Goal: Communication & Community: Answer question/provide support

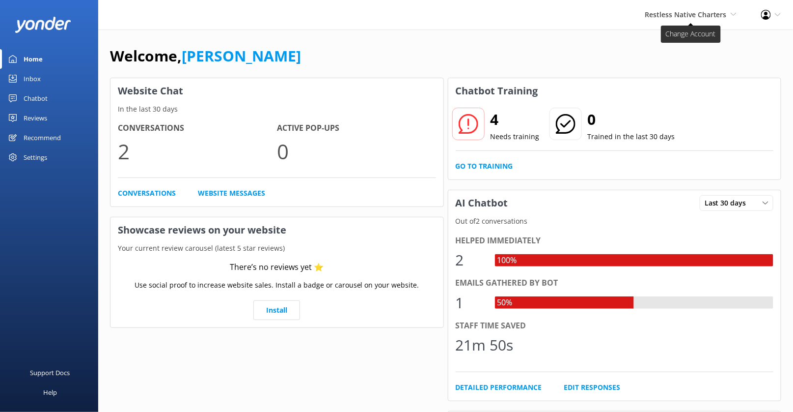
click at [681, 18] on span "Restless Native Charters" at bounding box center [686, 14] width 82 height 9
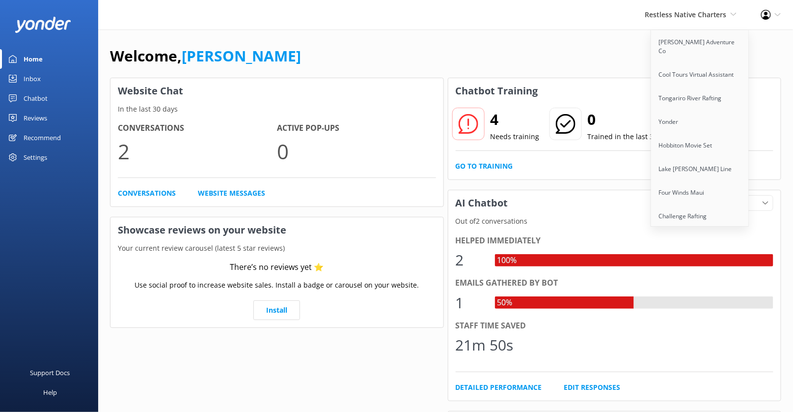
scroll to position [818, 0]
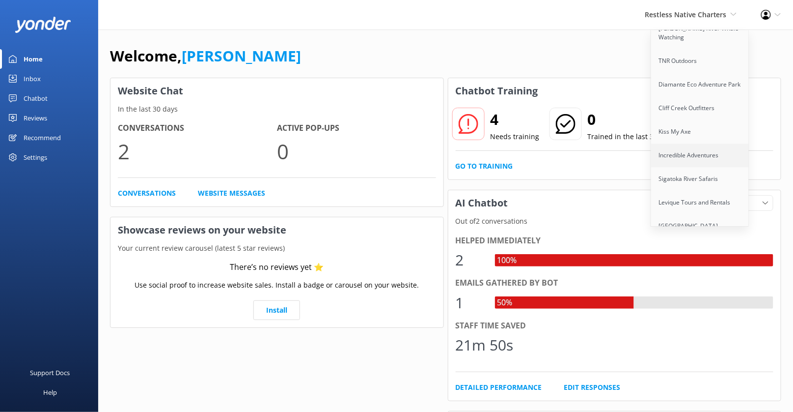
click at [704, 143] on link "Incredible Adventures" at bounding box center [700, 155] width 98 height 24
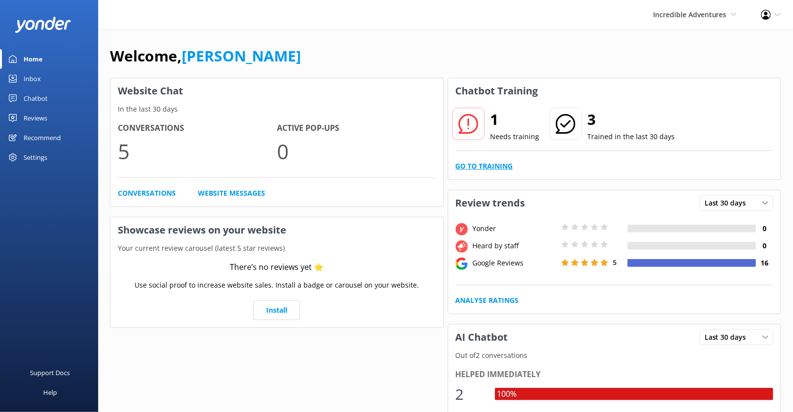
click at [487, 167] on link "Go to Training" at bounding box center [484, 166] width 57 height 11
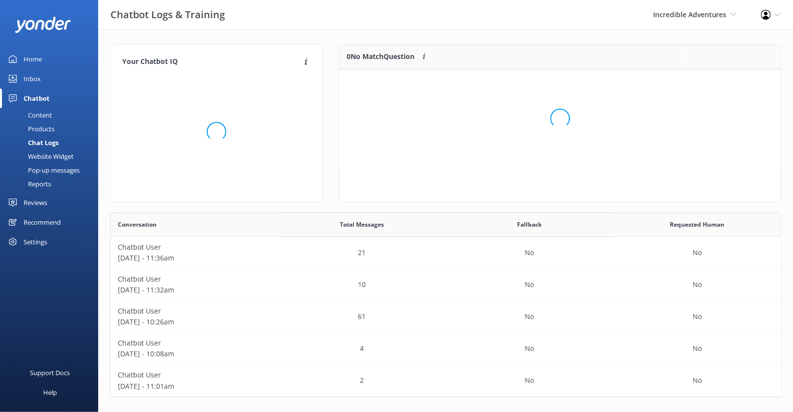
scroll to position [0, 0]
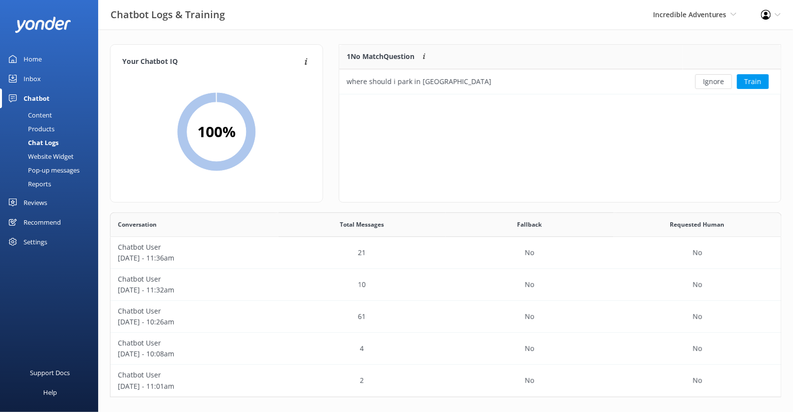
click at [61, 57] on link "Home" at bounding box center [49, 59] width 98 height 20
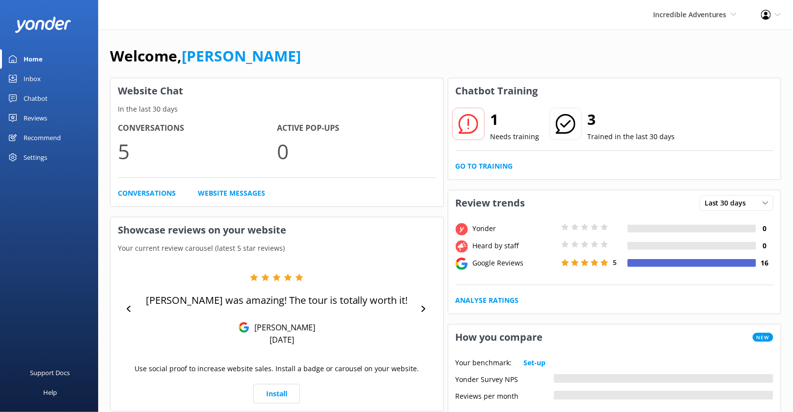
click at [37, 82] on div "Inbox" at bounding box center [32, 79] width 17 height 20
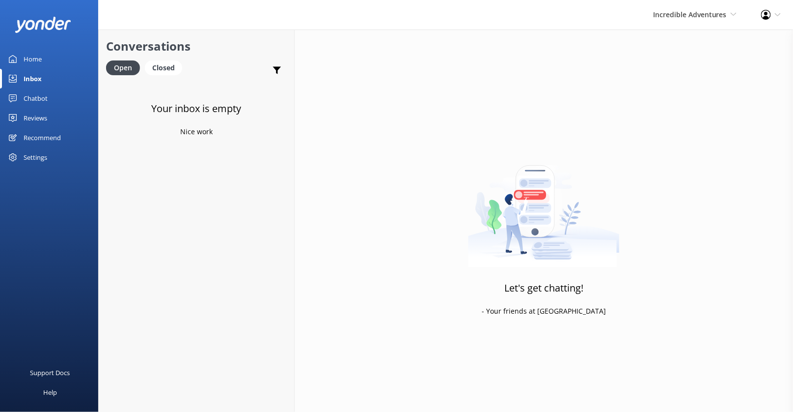
click at [31, 56] on div "Home" at bounding box center [33, 59] width 18 height 20
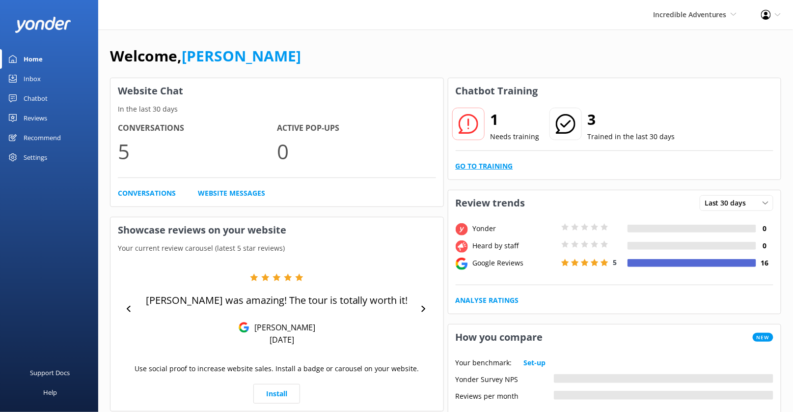
click at [468, 163] on link "Go to Training" at bounding box center [484, 166] width 57 height 11
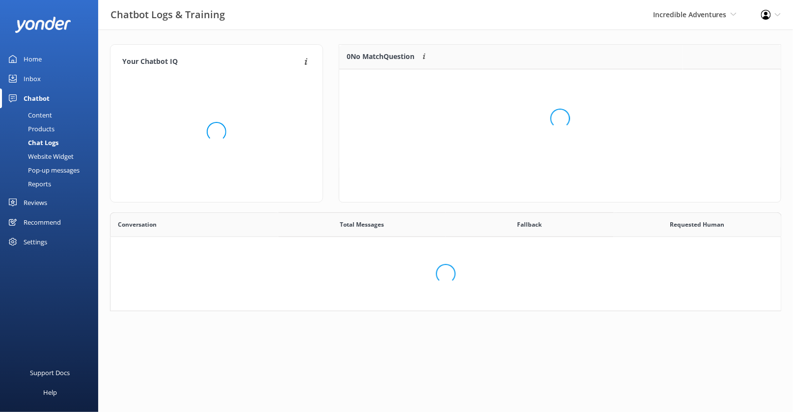
scroll to position [184, 671]
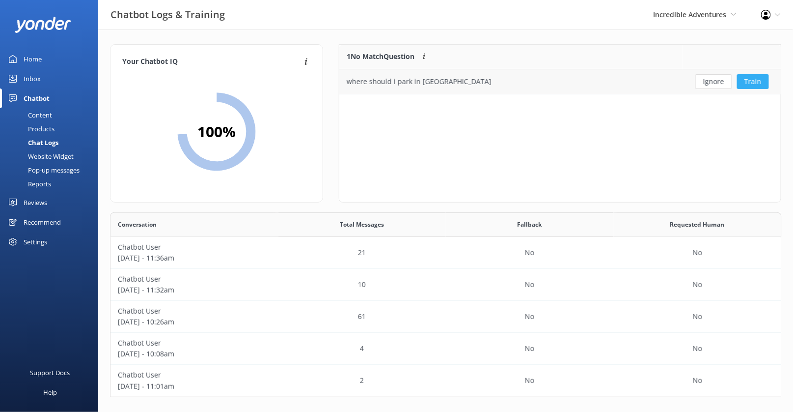
click at [756, 82] on button "Train" at bounding box center [753, 81] width 32 height 15
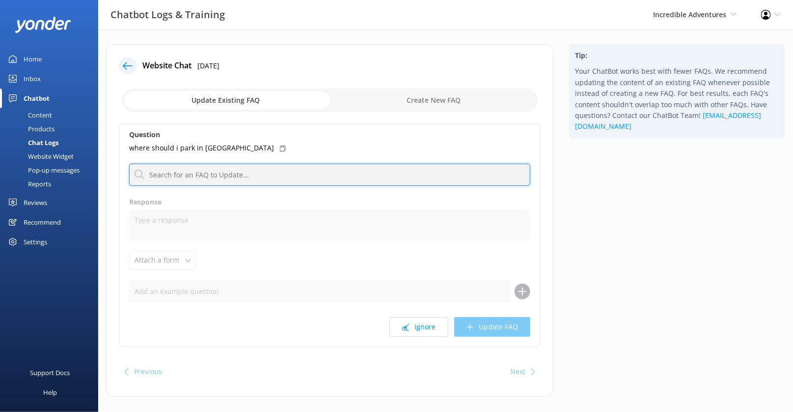
click at [276, 168] on input "text" at bounding box center [329, 175] width 401 height 22
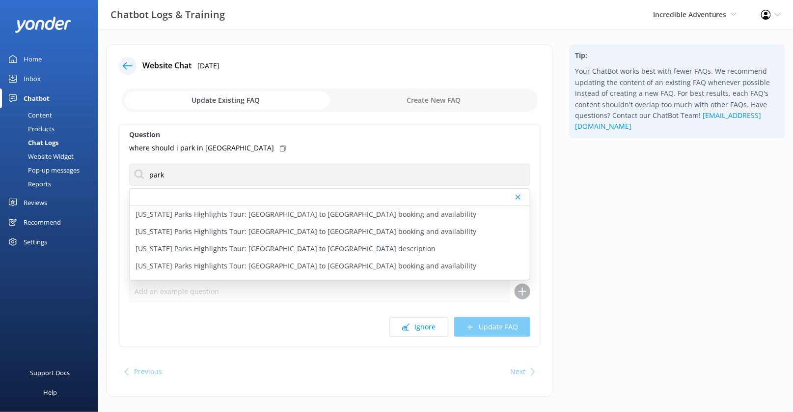
click at [602, 193] on div "Tip: Your ChatBot works best with fewer FAQs. We recommend updating the content…" at bounding box center [677, 225] width 232 height 362
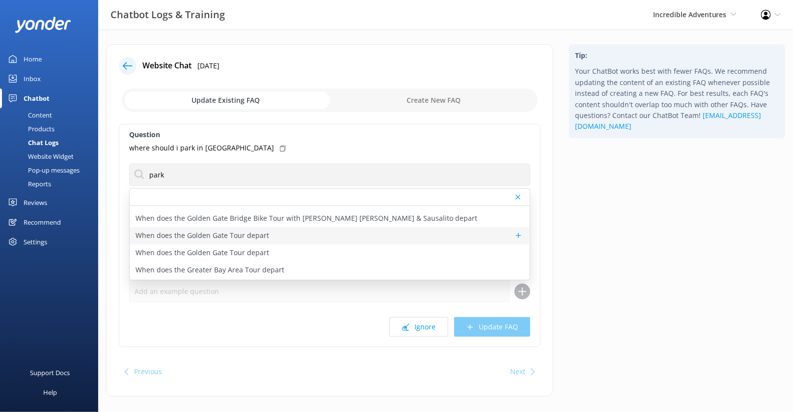
scroll to position [580, 0]
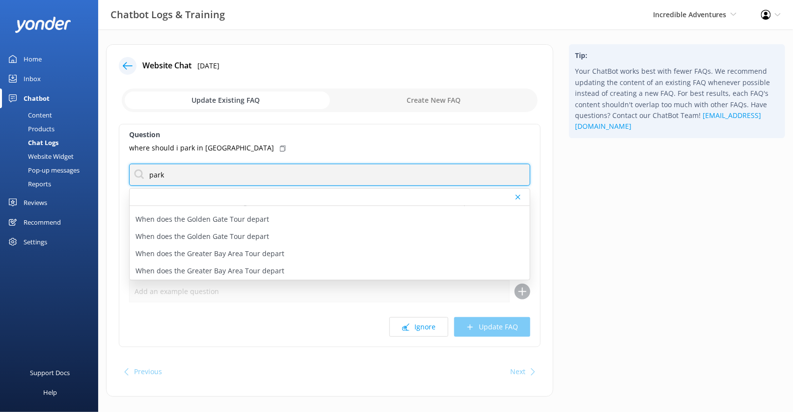
click at [336, 177] on input "park" at bounding box center [329, 175] width 401 height 22
type input "parking"
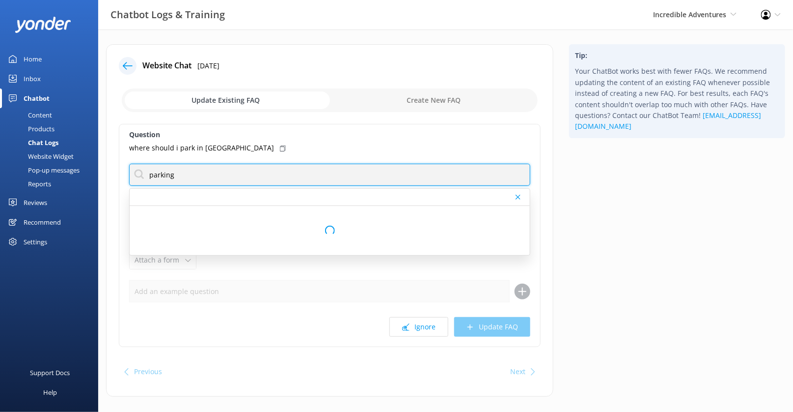
scroll to position [0, 0]
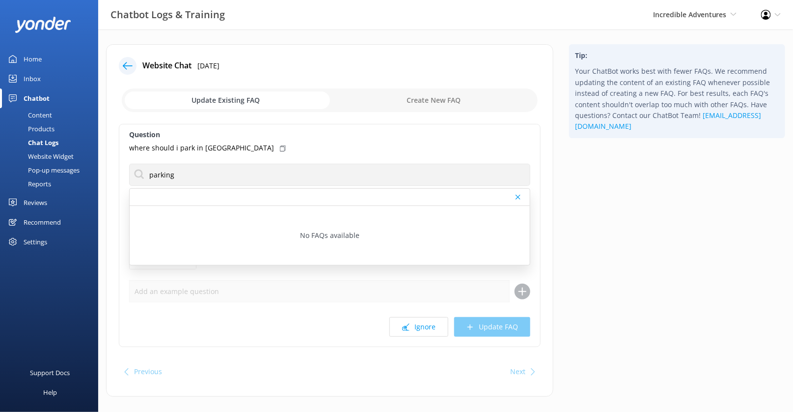
click at [552, 223] on div "Website Chat 19th Sep 2025 Update Existing FAQ Create New FAQ Question where sh…" at bounding box center [329, 220] width 447 height 352
click at [49, 55] on link "Home" at bounding box center [49, 59] width 98 height 20
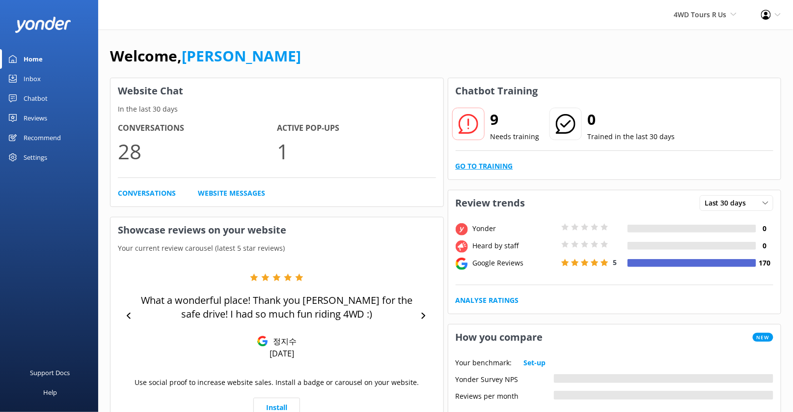
click at [482, 164] on link "Go to Training" at bounding box center [484, 166] width 57 height 11
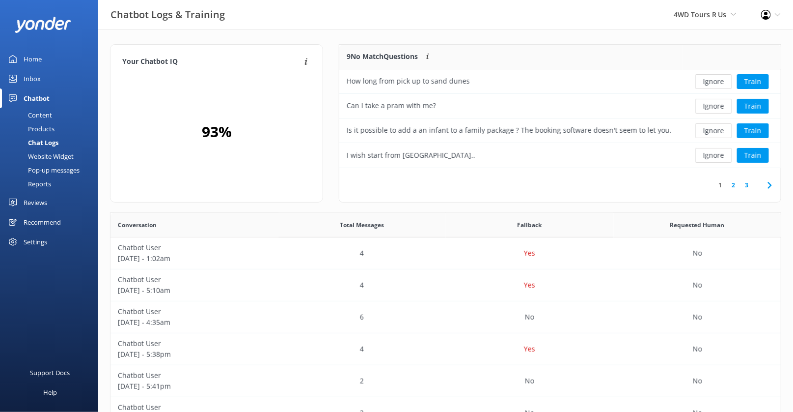
scroll to position [344, 671]
click at [748, 106] on button "Train" at bounding box center [753, 106] width 32 height 15
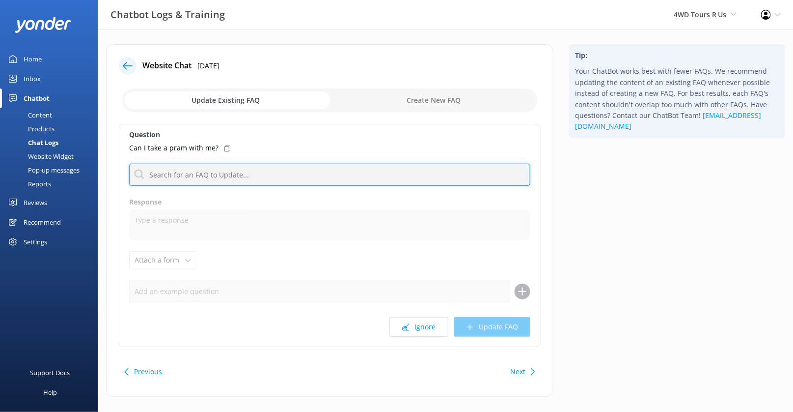
click at [238, 171] on input "text" at bounding box center [329, 175] width 401 height 22
type input "stroller"
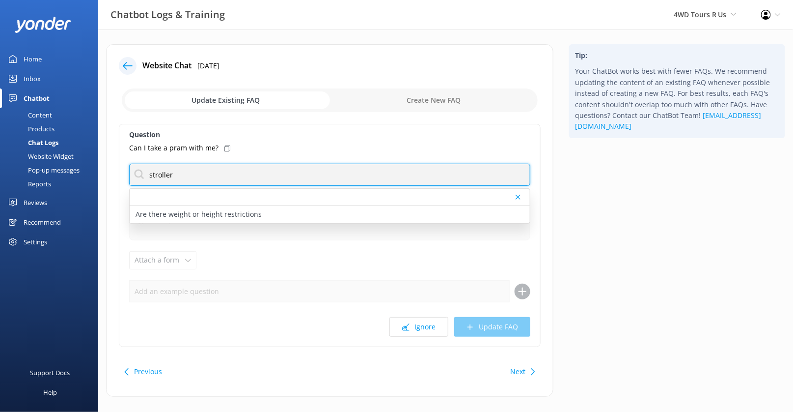
click at [307, 182] on input "stroller" at bounding box center [329, 175] width 401 height 22
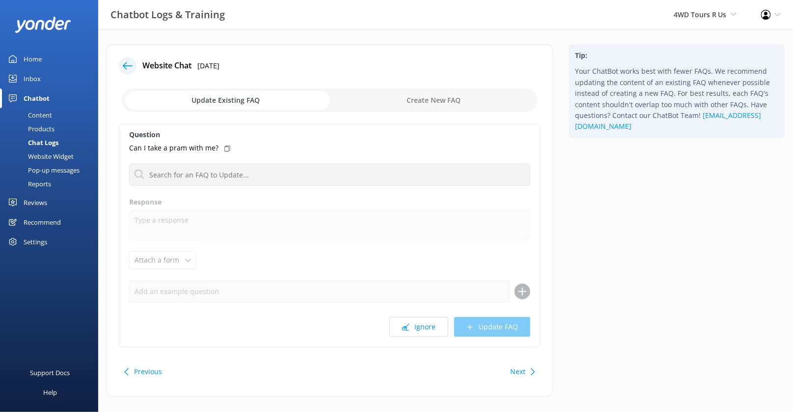
click at [521, 365] on button "Next" at bounding box center [517, 372] width 15 height 20
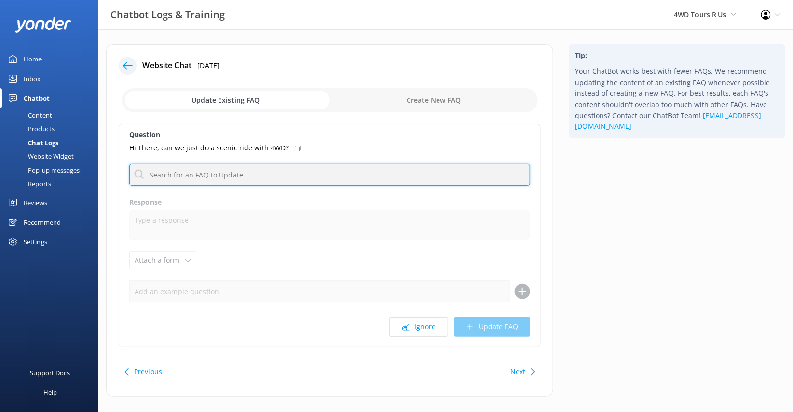
click at [355, 171] on input "text" at bounding box center [329, 175] width 401 height 22
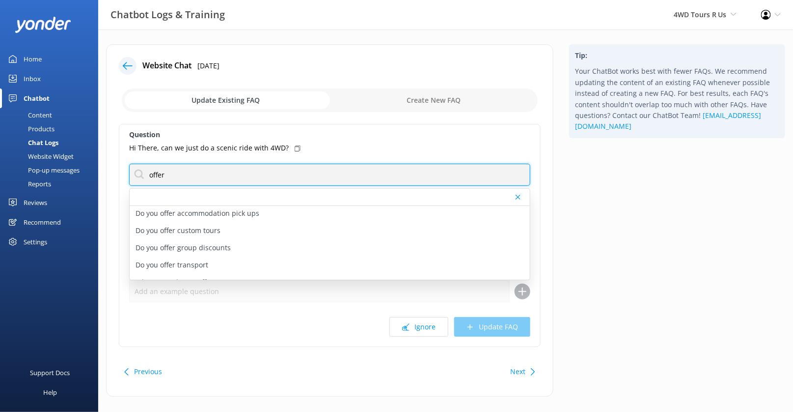
scroll to position [29, 0]
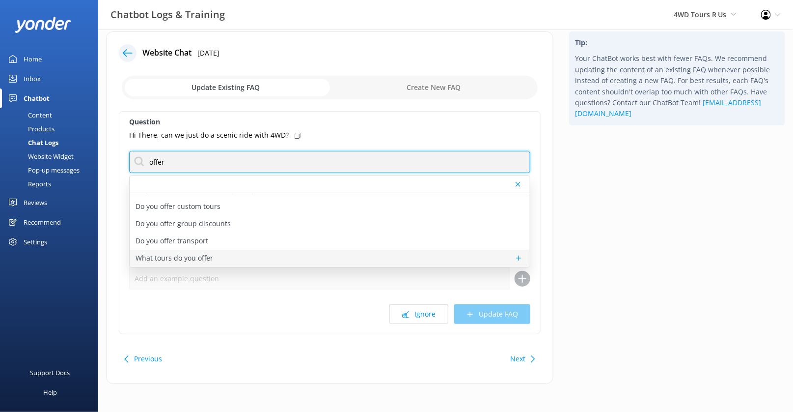
type input "offer"
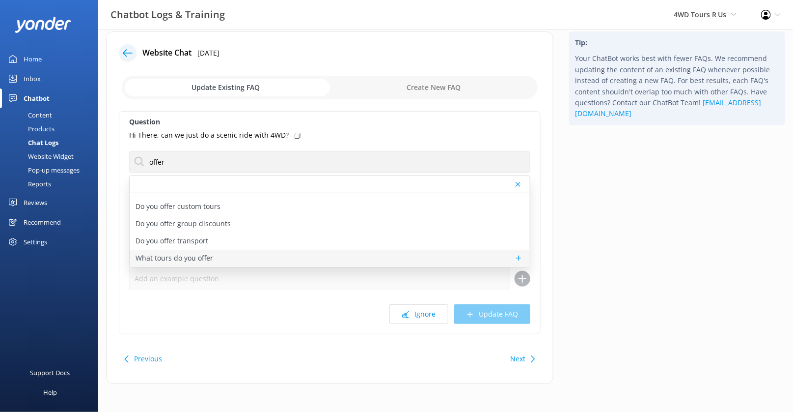
click at [340, 253] on div "What tours do you offer" at bounding box center [330, 258] width 400 height 17
type textarea "We run epic sandboarding sessions on the Stockton Sand Dunes and guided 4WD tou…"
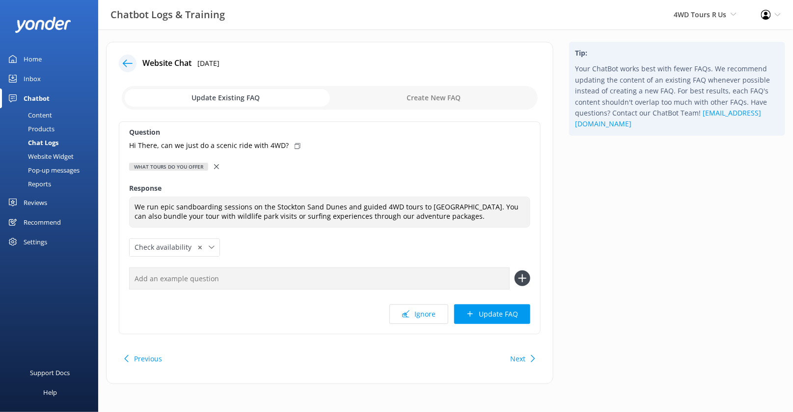
scroll to position [0, 0]
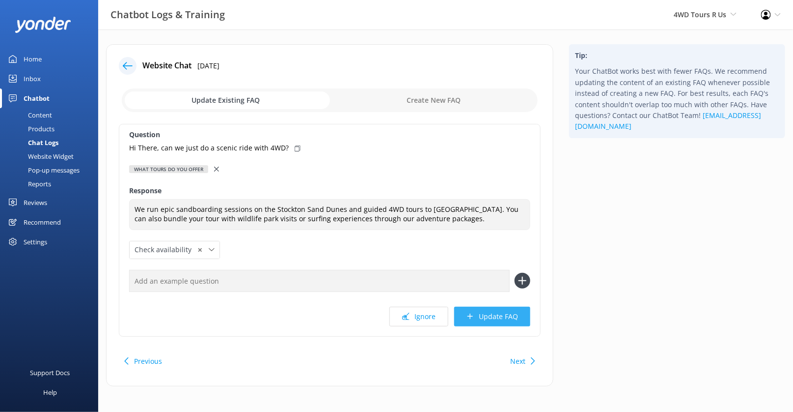
click at [490, 316] on button "Update FAQ" at bounding box center [492, 317] width 76 height 20
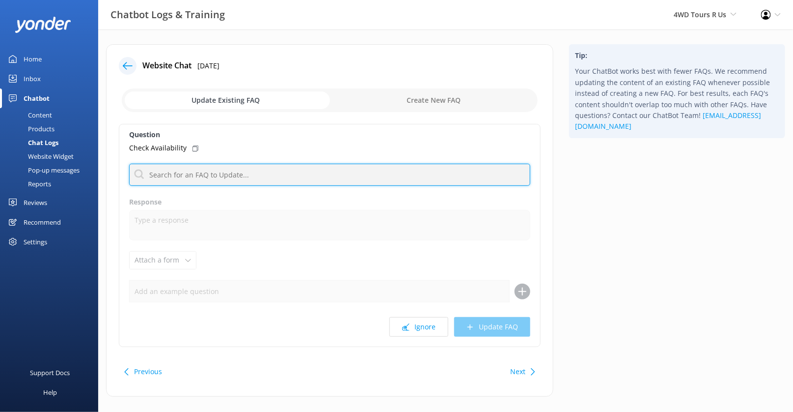
click at [303, 173] on input "text" at bounding box center [329, 175] width 401 height 22
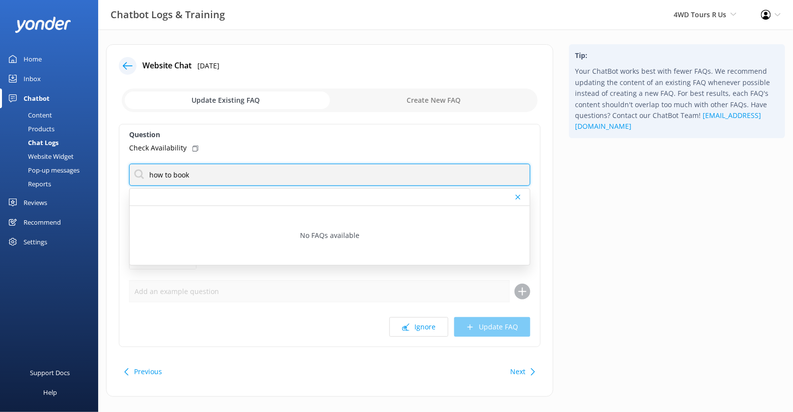
click at [213, 180] on input "how to book" at bounding box center [329, 175] width 401 height 22
click at [216, 175] on input "How to book" at bounding box center [329, 175] width 401 height 22
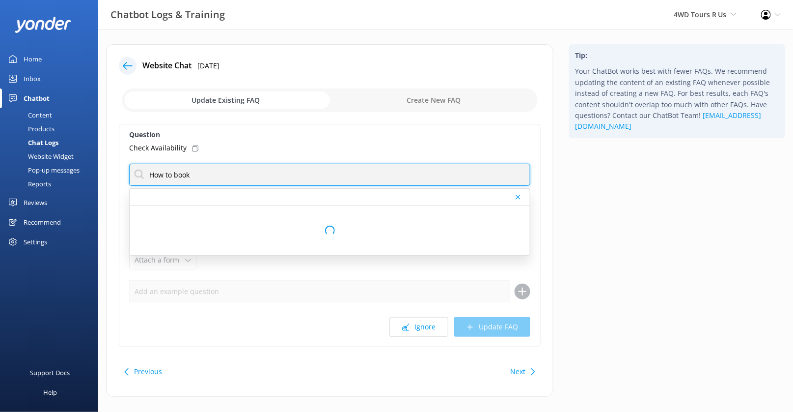
click at [216, 175] on input "How to book" at bounding box center [329, 175] width 401 height 22
type input "how do i book"
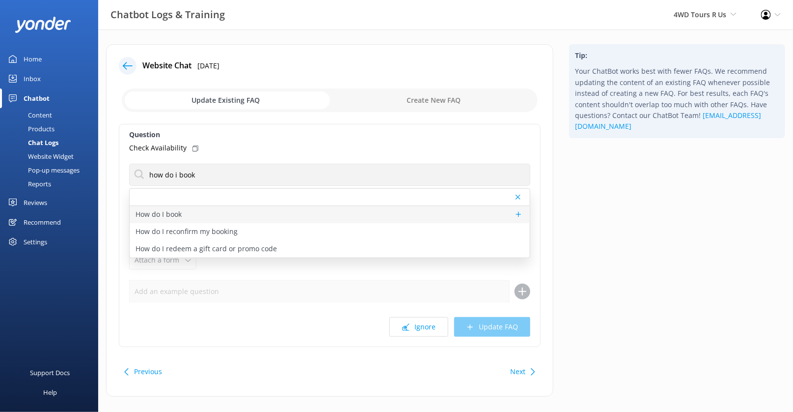
click at [302, 220] on div "How do I book" at bounding box center [330, 214] width 400 height 17
type textarea "To view live availability and book your tour, click https://fareharbor.com/embe…"
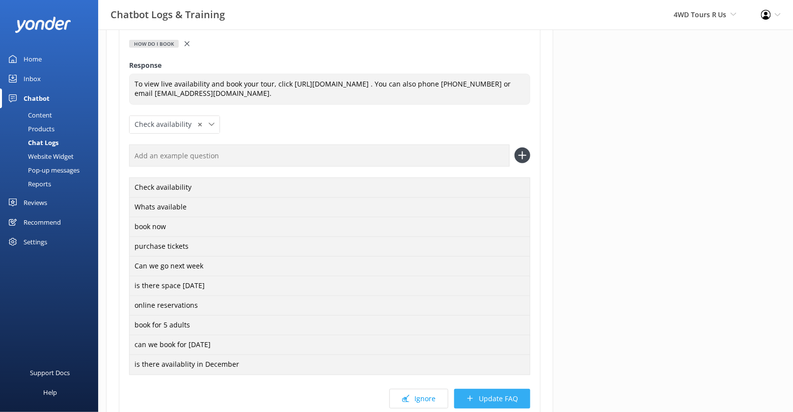
scroll to position [128, 0]
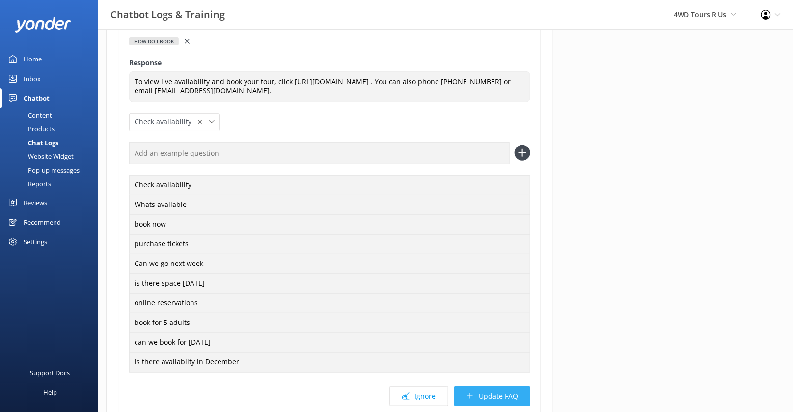
click at [498, 395] on button "Update FAQ" at bounding box center [492, 396] width 76 height 20
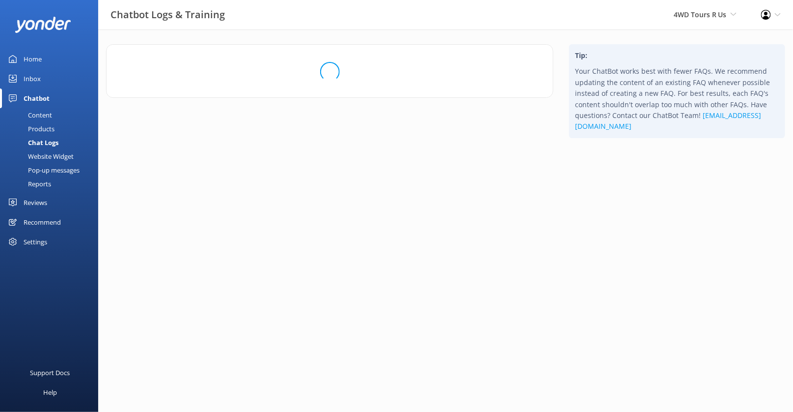
scroll to position [0, 0]
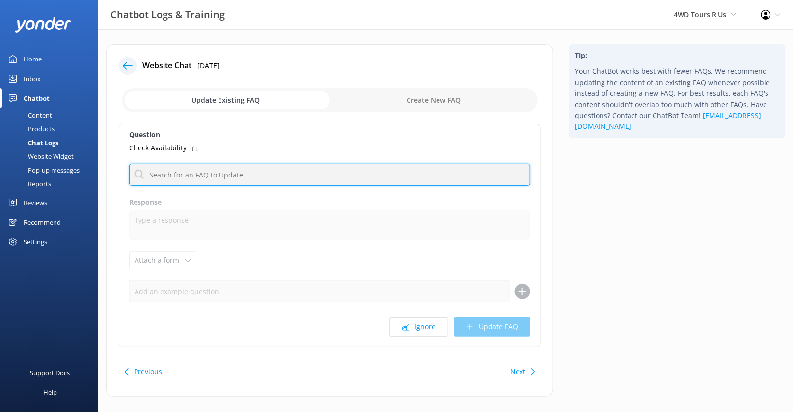
click at [342, 173] on input "text" at bounding box center [329, 175] width 401 height 22
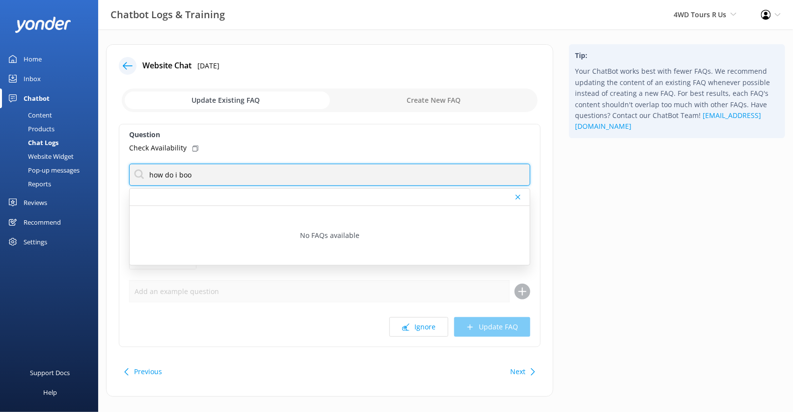
type input "how do i book"
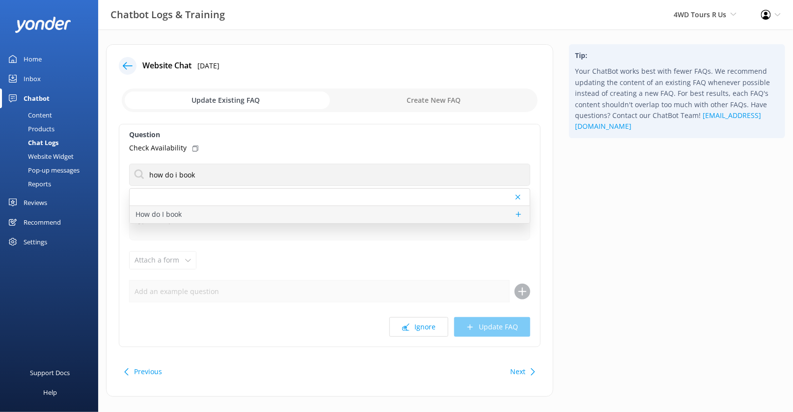
click at [322, 216] on div "How do I book" at bounding box center [330, 214] width 400 height 17
type textarea "To view live availability and book your tour, click https://fareharbor.com/embe…"
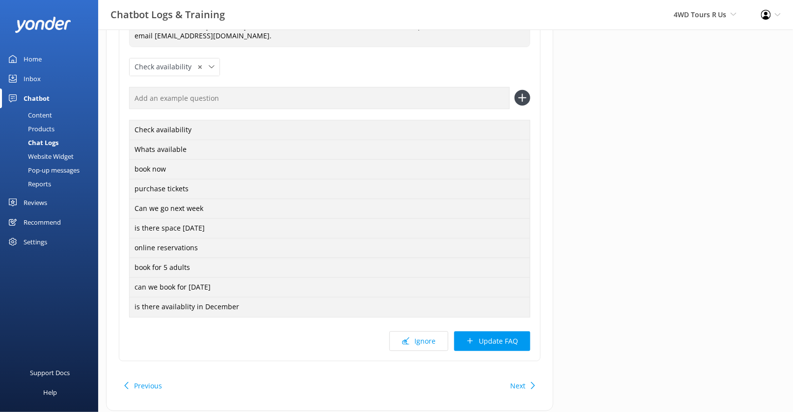
scroll to position [210, 0]
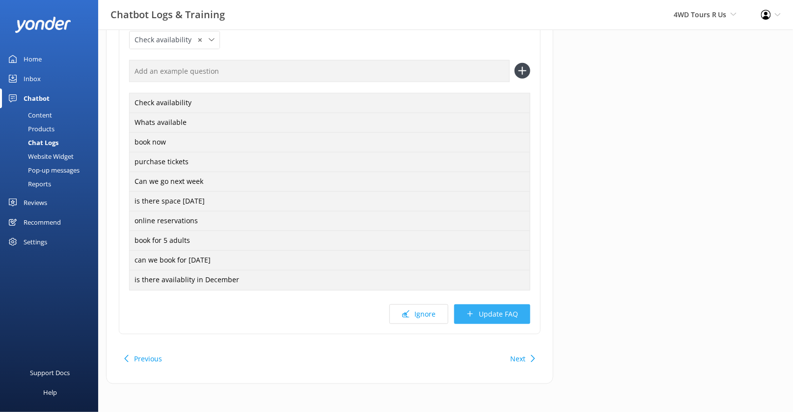
click at [502, 317] on button "Update FAQ" at bounding box center [492, 314] width 76 height 20
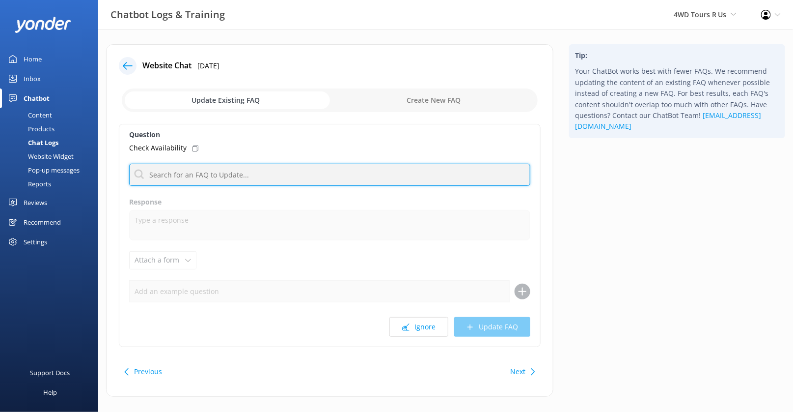
click at [337, 169] on input "text" at bounding box center [329, 175] width 401 height 22
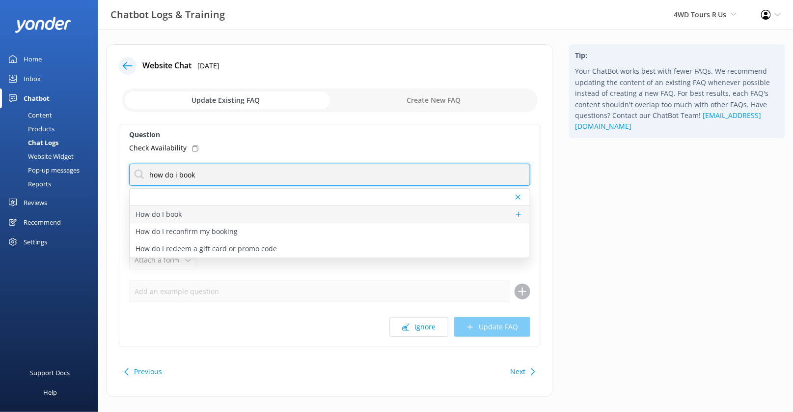
type input "how do i book"
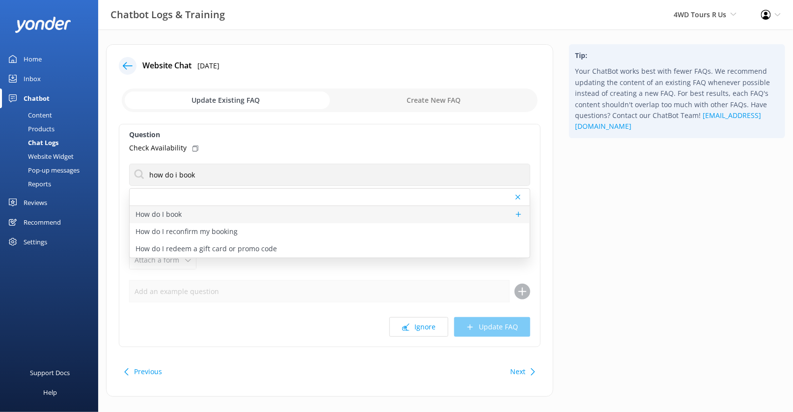
click at [310, 213] on div "How do I book" at bounding box center [330, 214] width 400 height 17
type textarea "To view live availability and book your tour, click https://fareharbor.com/embe…"
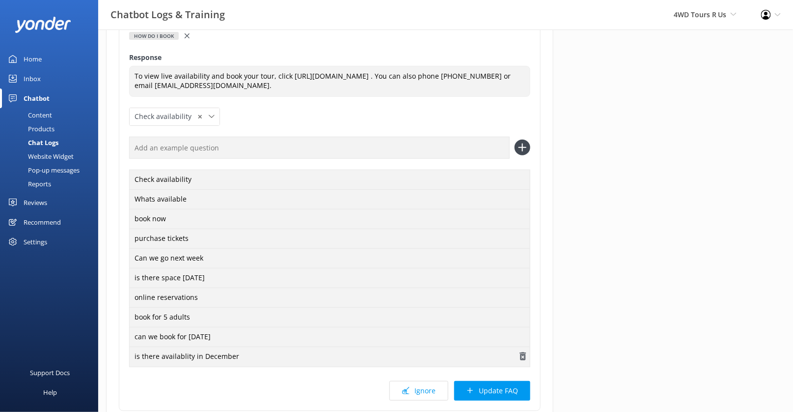
scroll to position [145, 0]
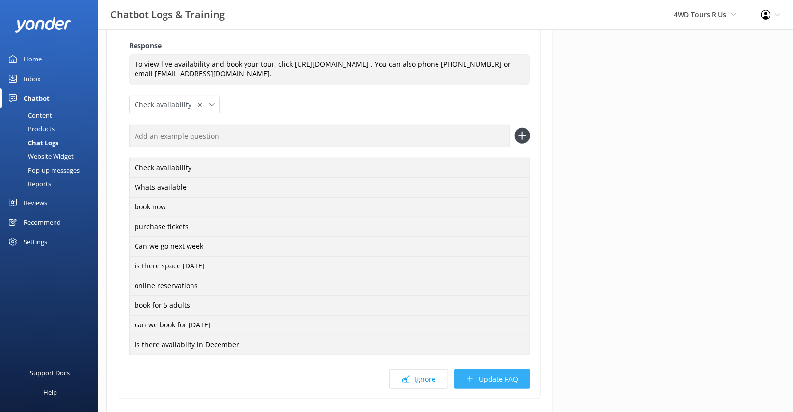
click at [493, 373] on button "Update FAQ" at bounding box center [492, 379] width 76 height 20
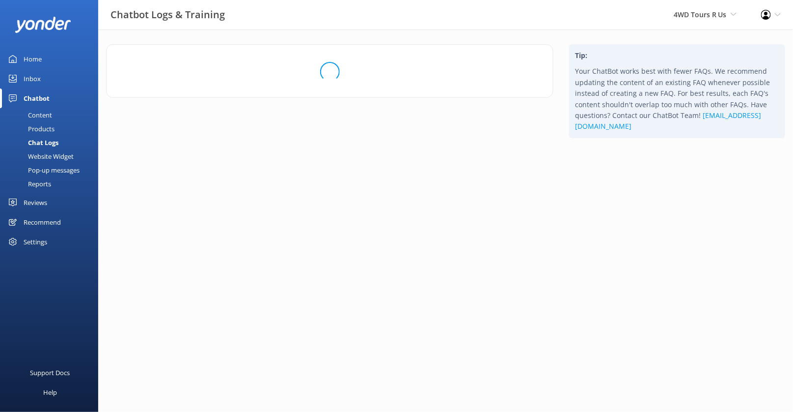
scroll to position [0, 0]
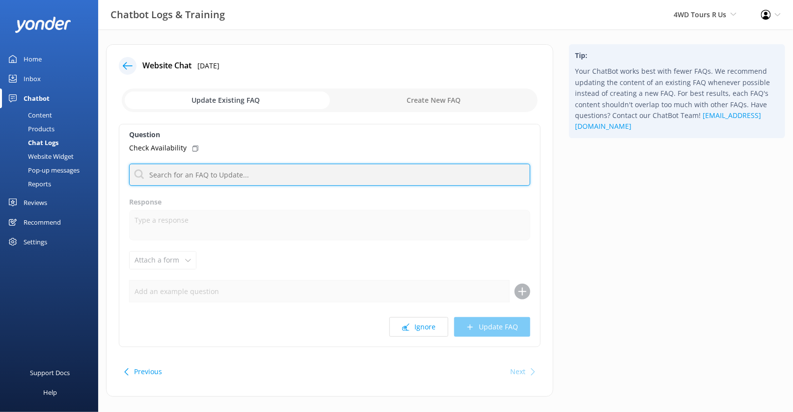
click at [343, 176] on input "text" at bounding box center [329, 175] width 401 height 22
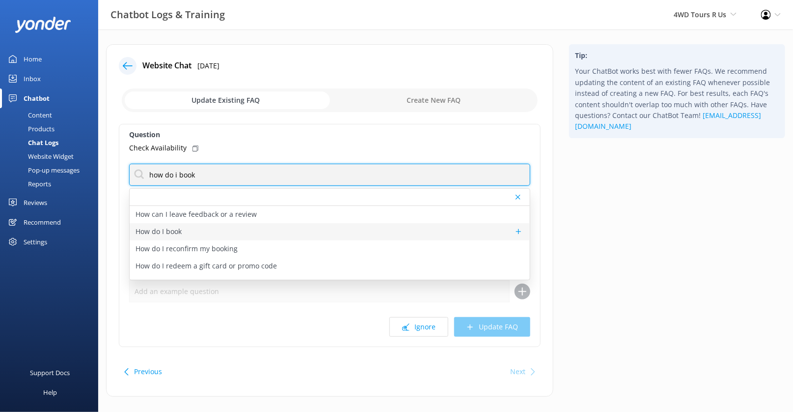
type input "how do i book"
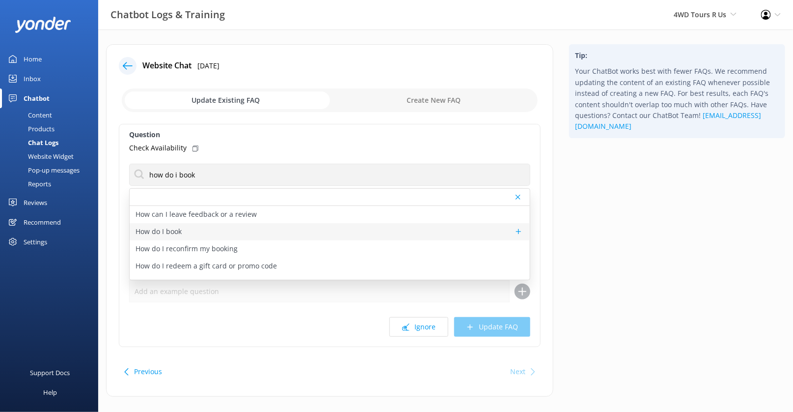
click at [326, 229] on div "How do I book" at bounding box center [330, 231] width 400 height 17
type textarea "To view live availability and book your tour, click https://fareharbor.com/embe…"
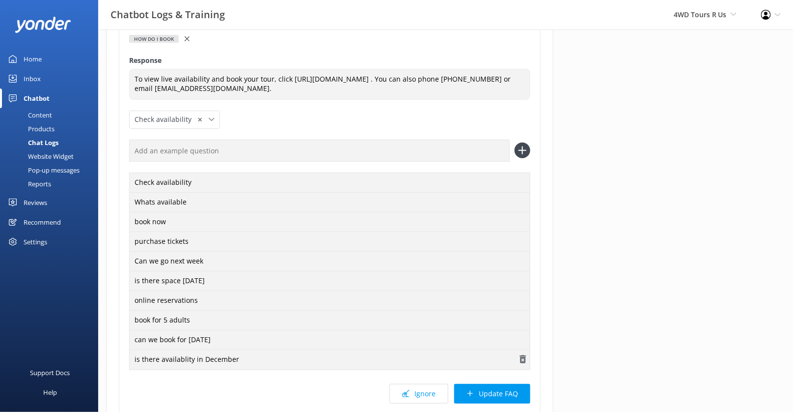
scroll to position [142, 0]
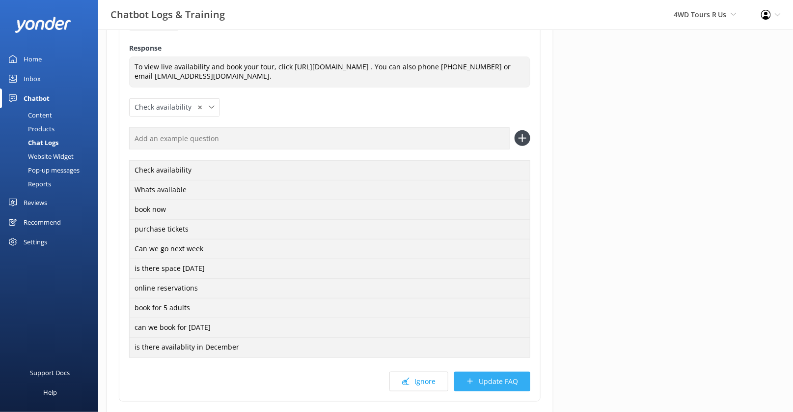
click at [502, 378] on button "Update FAQ" at bounding box center [492, 381] width 76 height 20
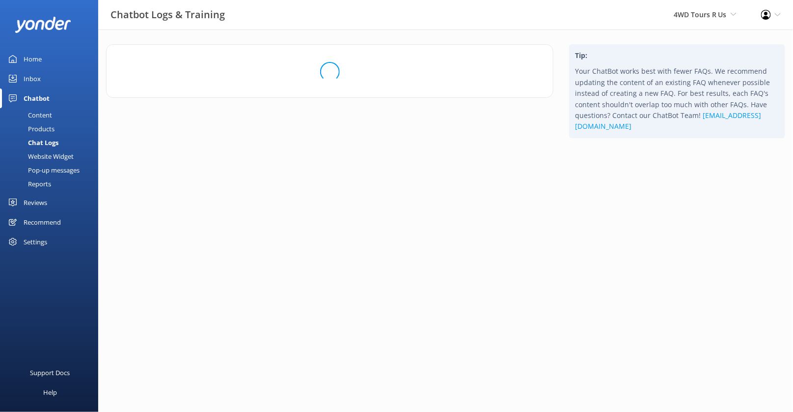
scroll to position [0, 0]
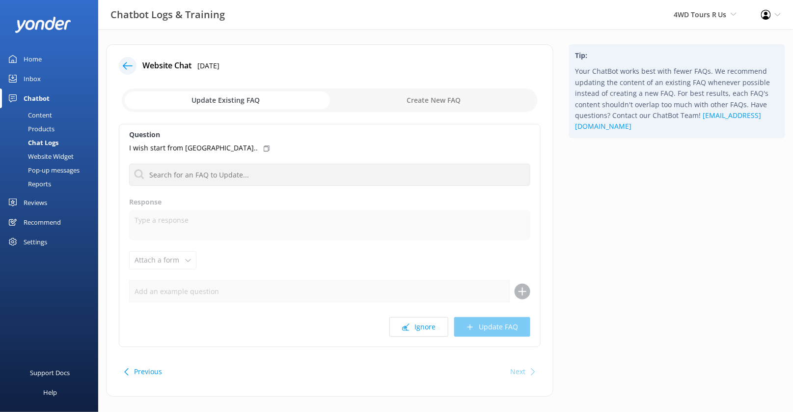
click at [132, 65] on use at bounding box center [128, 65] width 10 height 7
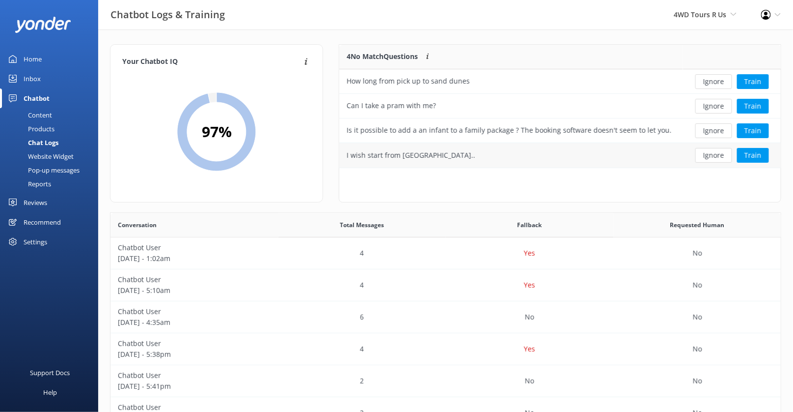
scroll to position [1, 0]
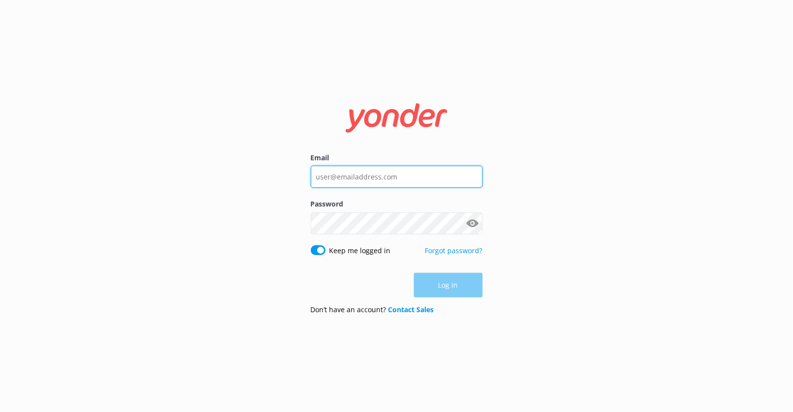
click at [370, 181] on input "Email" at bounding box center [397, 177] width 172 height 22
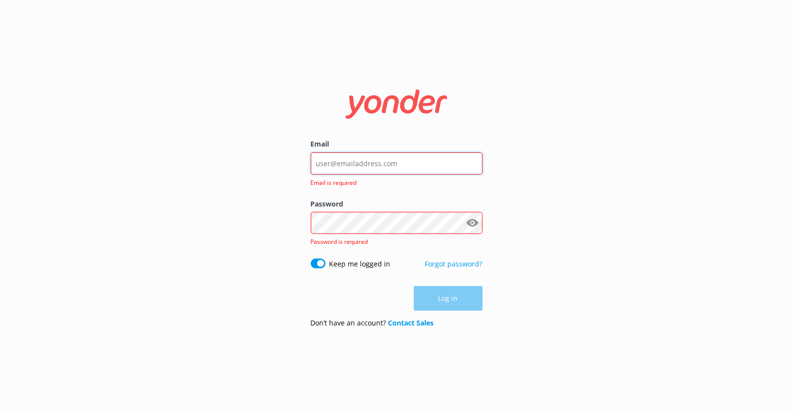
type input "[PERSON_NAME][EMAIL_ADDRESS][DOMAIN_NAME]"
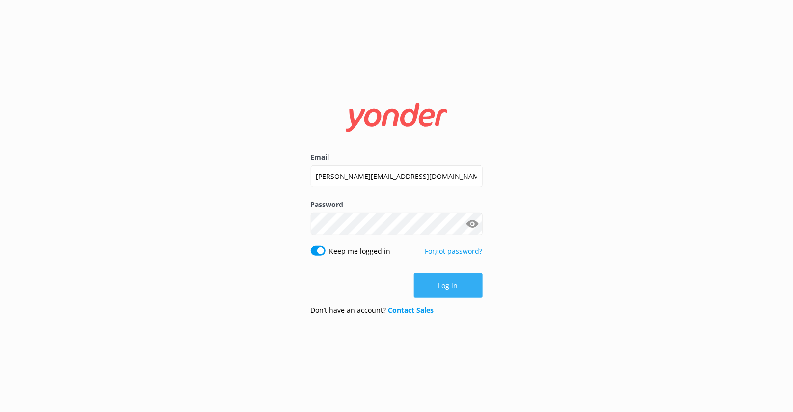
click at [439, 276] on button "Log in" at bounding box center [448, 285] width 69 height 25
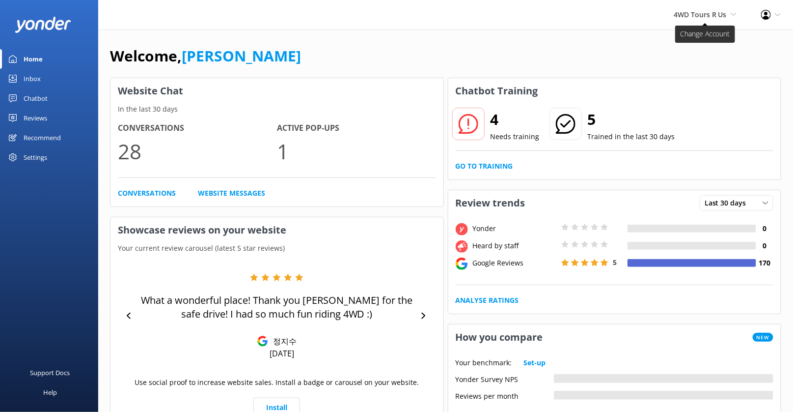
click at [709, 16] on span "4WD Tours R Us" at bounding box center [700, 14] width 53 height 9
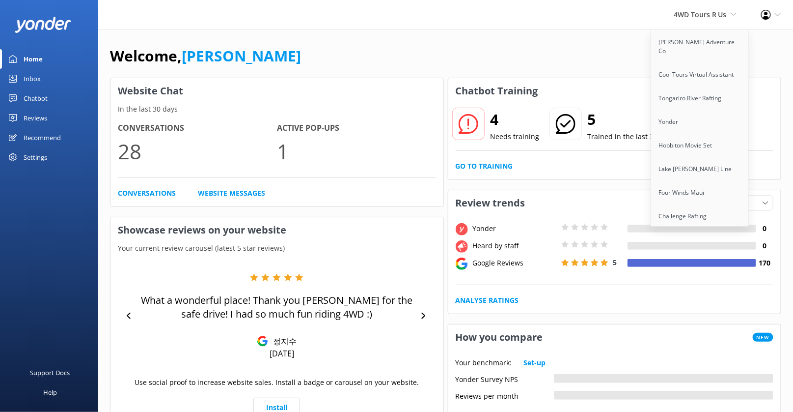
scroll to position [818, 0]
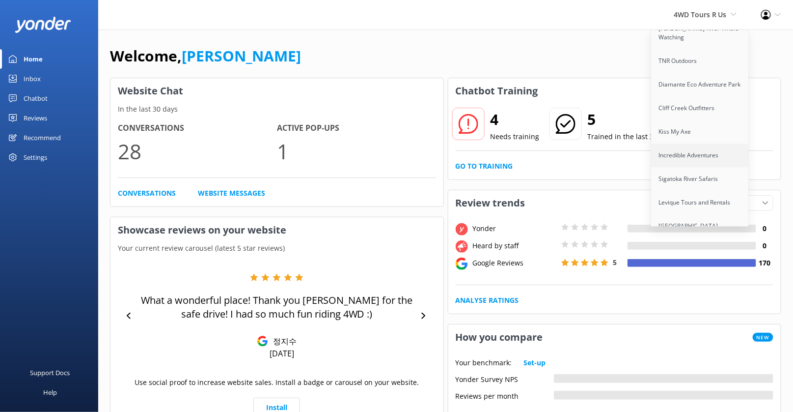
click at [682, 143] on link "Incredible Adventures" at bounding box center [700, 155] width 98 height 24
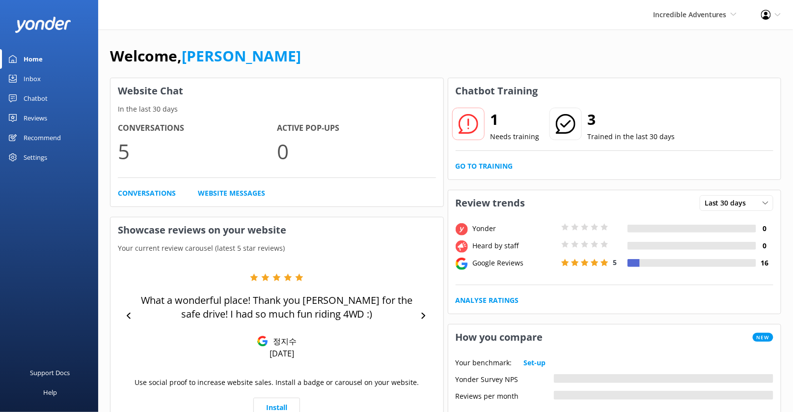
click at [35, 97] on div "Chatbot" at bounding box center [36, 98] width 24 height 20
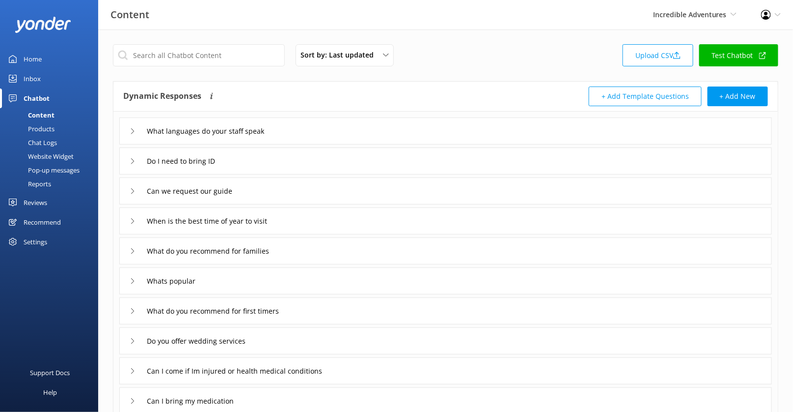
click at [48, 128] on div "Products" at bounding box center [30, 129] width 49 height 14
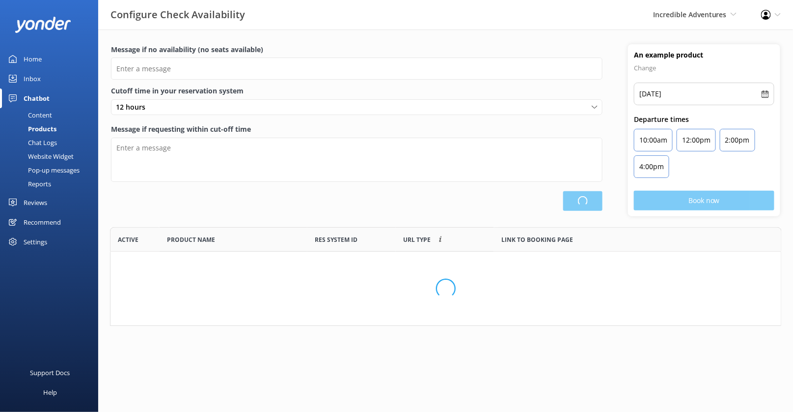
scroll to position [295, 671]
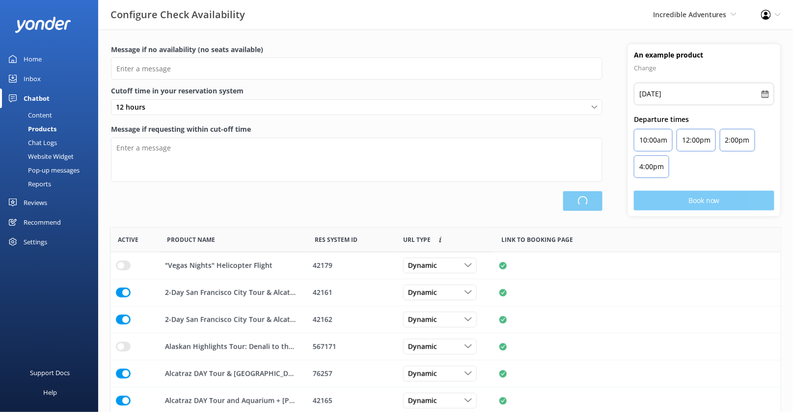
type input "There are no seats available, please check an alternative day"
type textarea "Our online booking system closes {hours} prior to departure. Please contact us …"
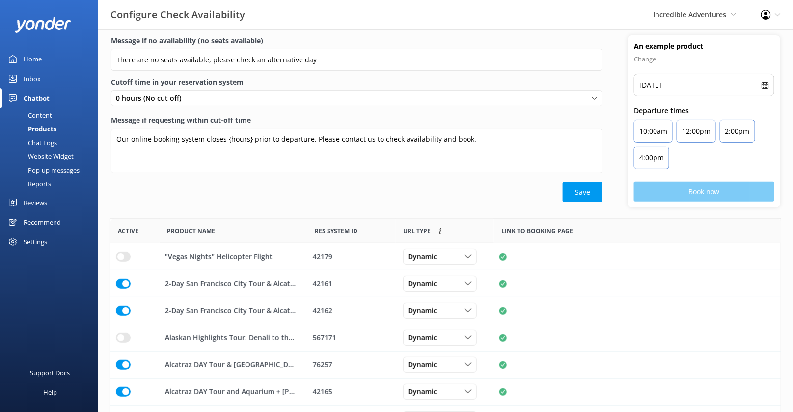
scroll to position [0, 0]
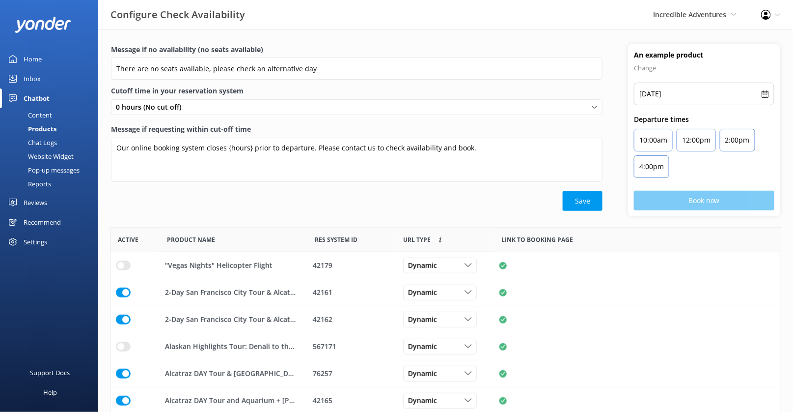
click at [50, 142] on div "Chat Logs" at bounding box center [31, 143] width 51 height 14
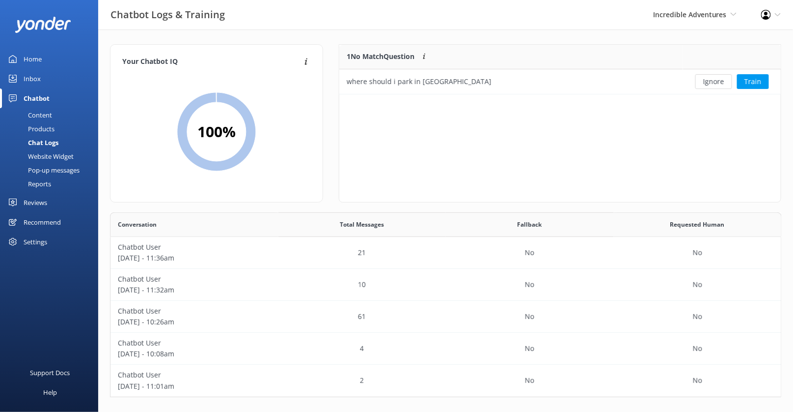
scroll to position [5, 0]
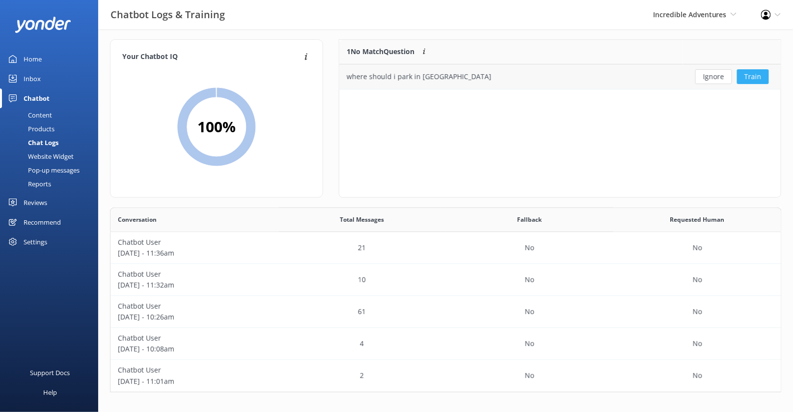
click at [753, 76] on button "Train" at bounding box center [753, 76] width 32 height 15
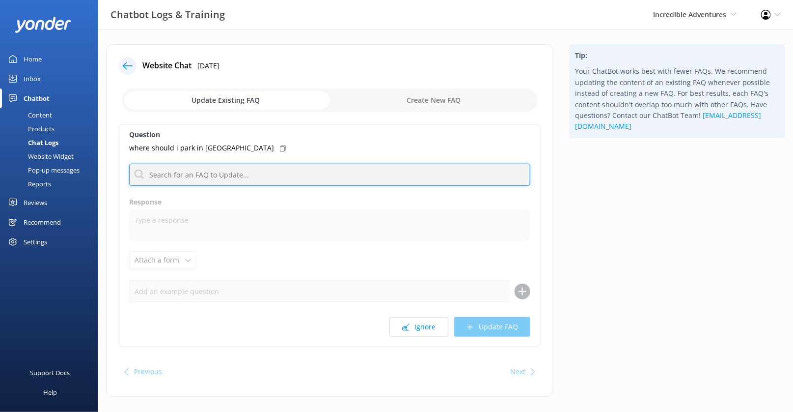
click at [260, 175] on input "text" at bounding box center [329, 175] width 401 height 22
type input "parking"
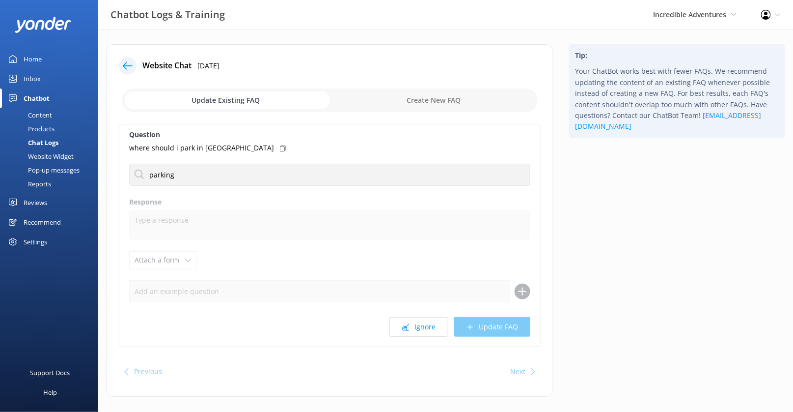
click at [346, 154] on div "Question where should i park in [GEOGRAPHIC_DATA] parking No FAQs available Res…" at bounding box center [330, 235] width 422 height 223
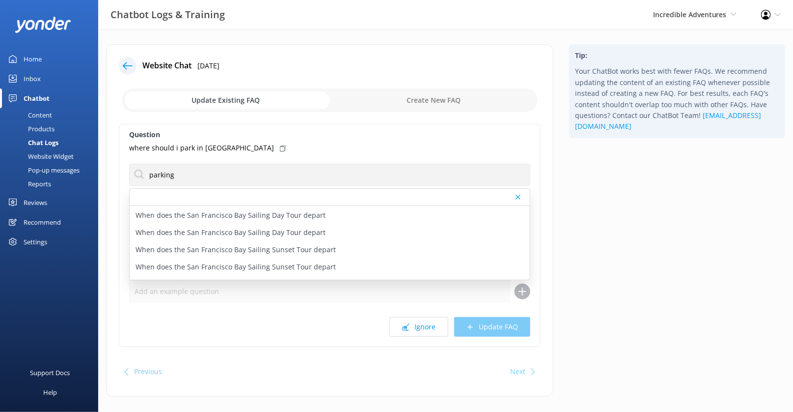
scroll to position [1012, 0]
click at [114, 227] on div "Website Chat [DATE] Update Existing FAQ Create New FAQ Question where should i …" at bounding box center [329, 220] width 447 height 352
click at [518, 197] on icon at bounding box center [518, 197] width 5 height 6
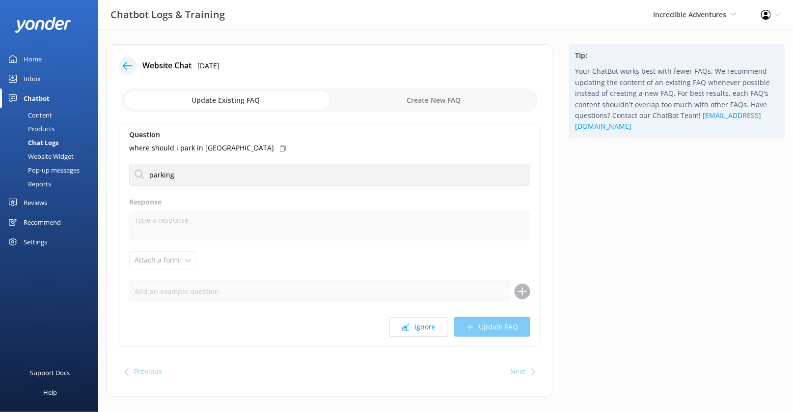
click at [425, 99] on input "checkbox" at bounding box center [330, 100] width 416 height 24
checkbox input "true"
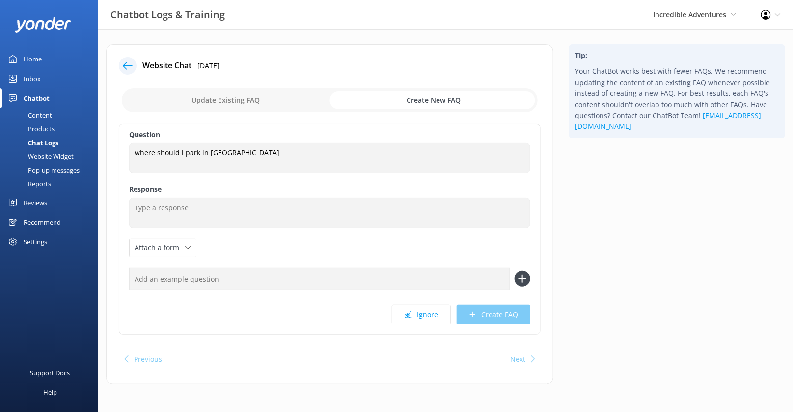
click at [173, 277] on input "text" at bounding box center [319, 279] width 381 height 22
click at [51, 141] on div "Chat Logs" at bounding box center [32, 143] width 53 height 14
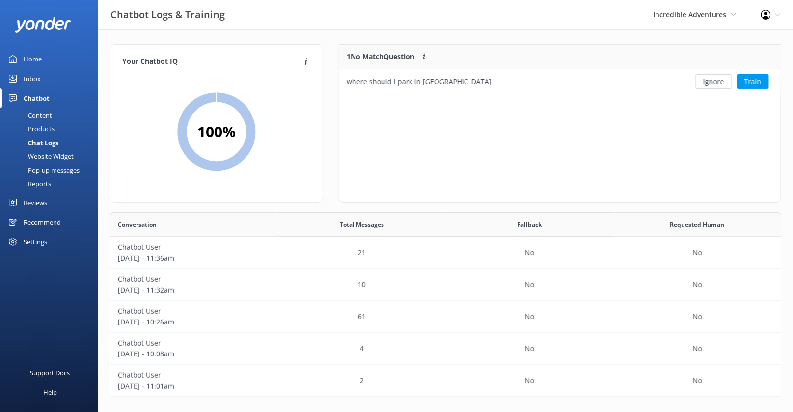
scroll to position [5, 0]
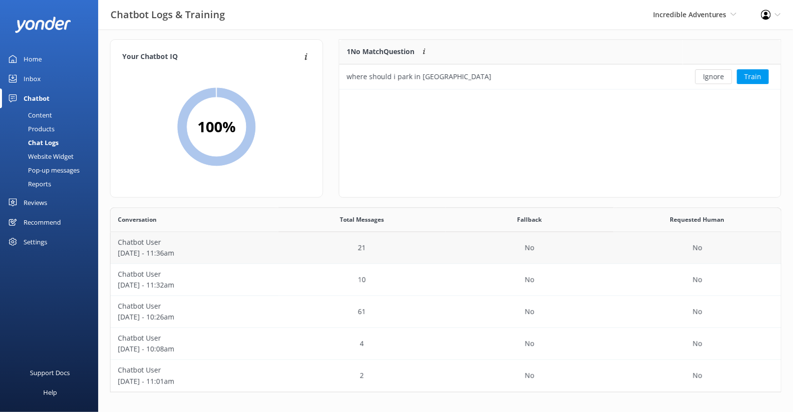
click at [323, 247] on div "21" at bounding box center [363, 248] width 168 height 32
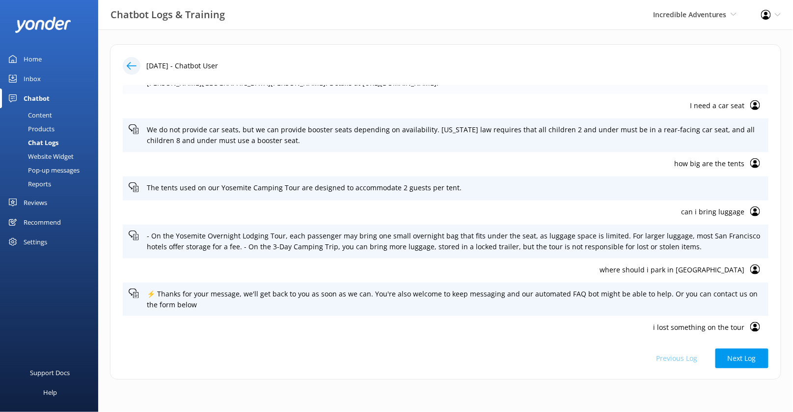
scroll to position [337, 0]
click at [727, 163] on p "how big are the tents" at bounding box center [437, 164] width 616 height 11
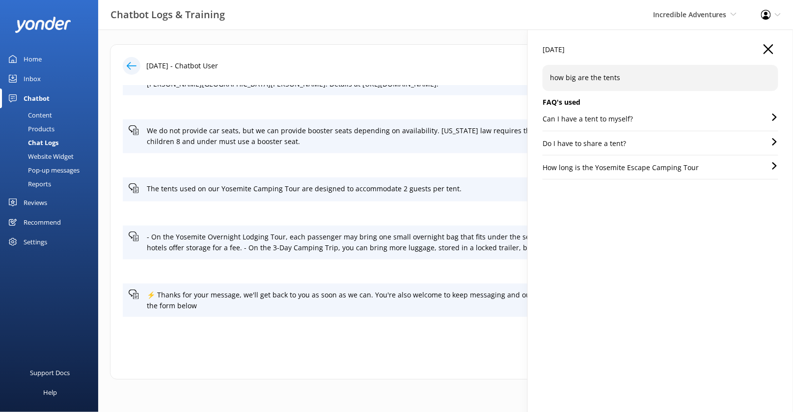
click at [607, 118] on p "Can I have a tent to myself?" at bounding box center [588, 118] width 90 height 11
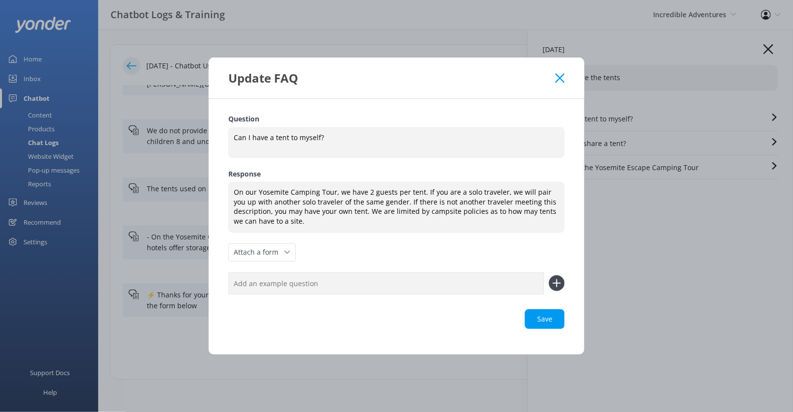
click at [563, 77] on icon at bounding box center [560, 78] width 9 height 10
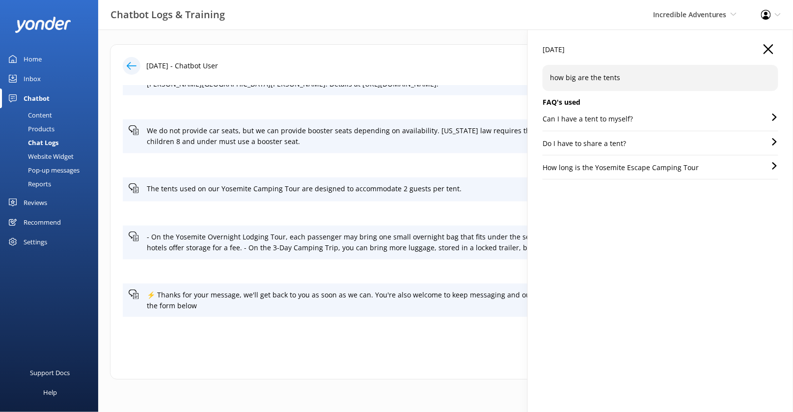
click at [596, 138] on p "Do I have to share a tent?" at bounding box center [585, 143] width 84 height 11
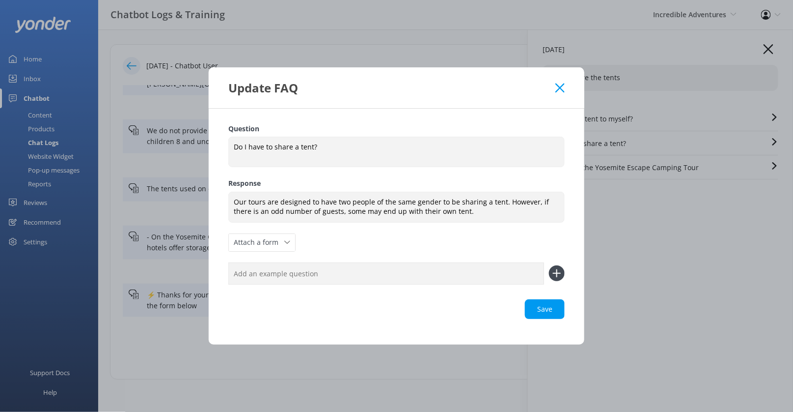
click at [560, 87] on use at bounding box center [560, 87] width 9 height 9
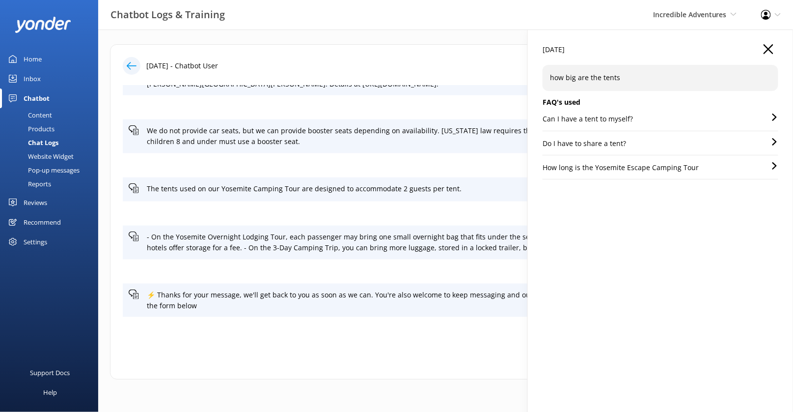
click at [640, 125] on div "Can I have a tent to myself?" at bounding box center [661, 121] width 236 height 17
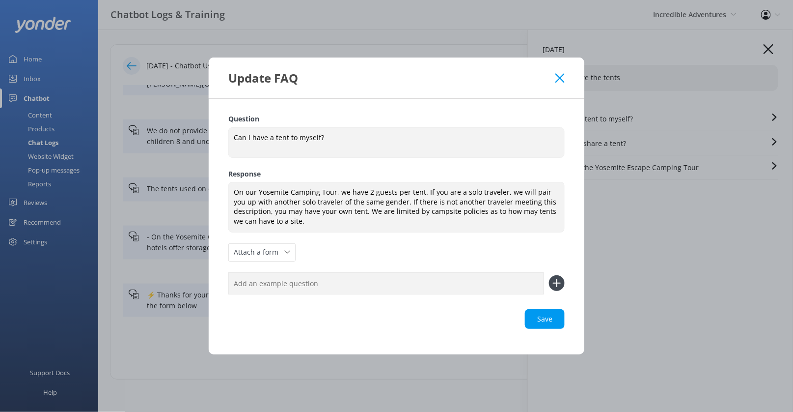
click at [565, 79] on div "Update FAQ" at bounding box center [397, 77] width 376 height 41
click at [558, 81] on icon at bounding box center [560, 78] width 9 height 10
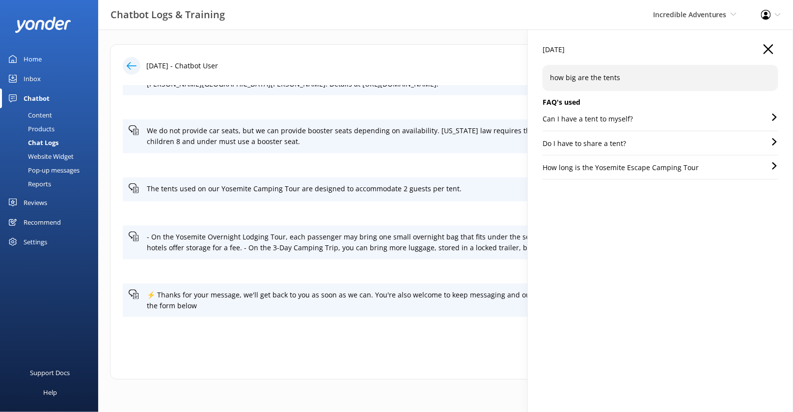
click at [770, 53] on icon "button" at bounding box center [769, 49] width 10 height 10
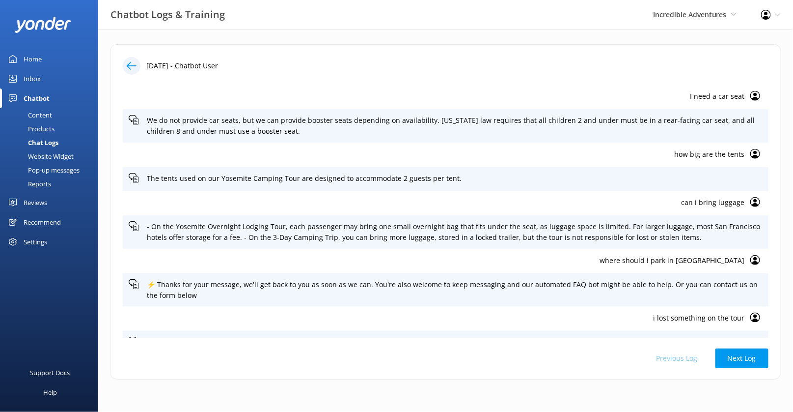
scroll to position [369, 0]
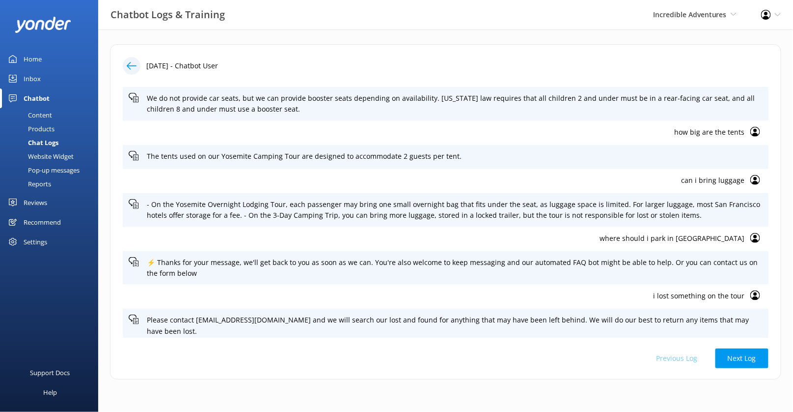
click at [690, 296] on p "i lost something on the tour" at bounding box center [437, 295] width 616 height 11
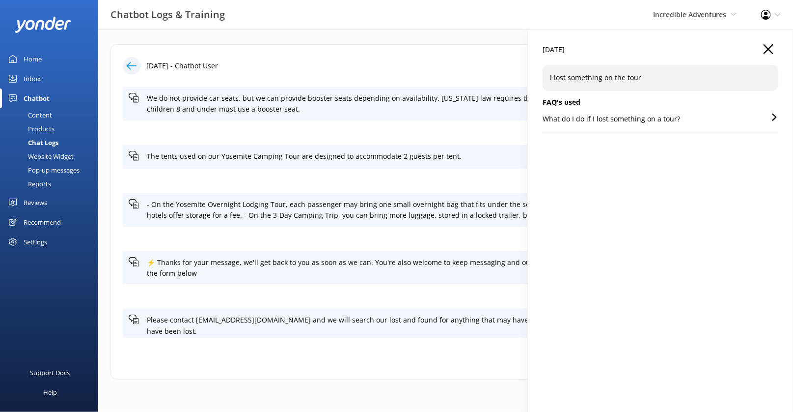
click at [763, 49] on div "19 Sep 2025" at bounding box center [661, 54] width 236 height 21
click at [767, 50] on icon "button" at bounding box center [769, 49] width 10 height 10
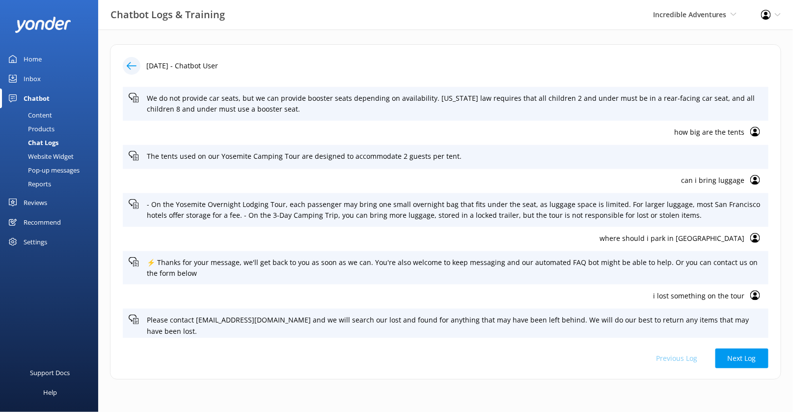
click at [53, 143] on div "Chat Logs" at bounding box center [32, 143] width 53 height 14
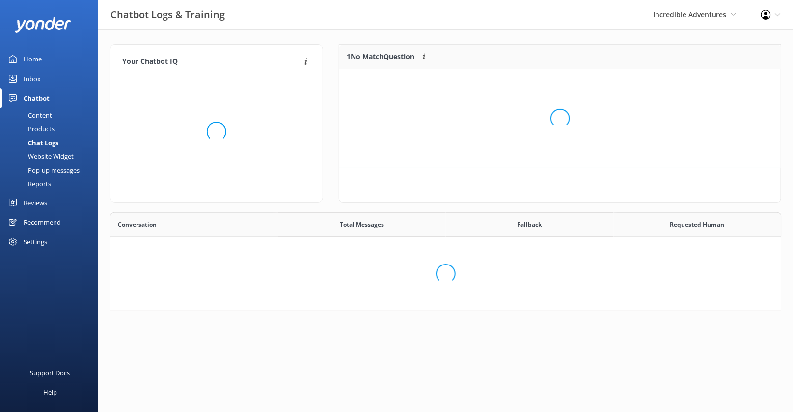
click at [53, 143] on div "Chat Logs" at bounding box center [32, 143] width 53 height 14
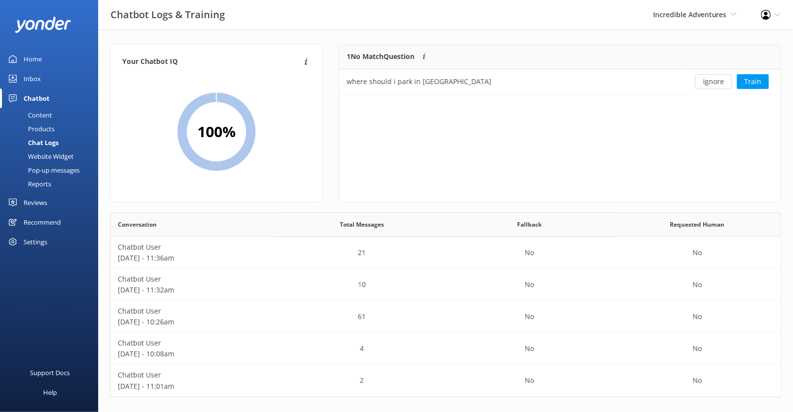
click at [54, 156] on div "Website Widget" at bounding box center [40, 156] width 68 height 14
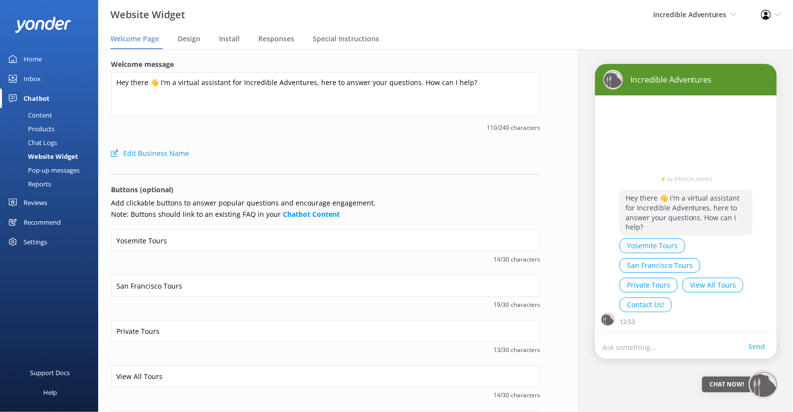
click at [64, 170] on div "Pop-up messages" at bounding box center [43, 170] width 74 height 14
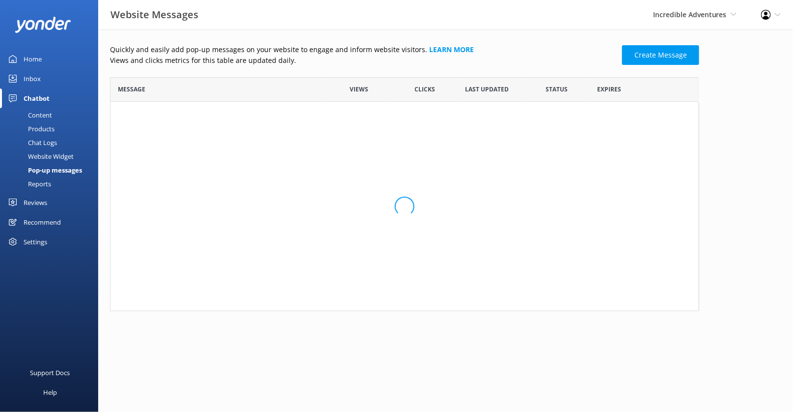
scroll to position [233, 589]
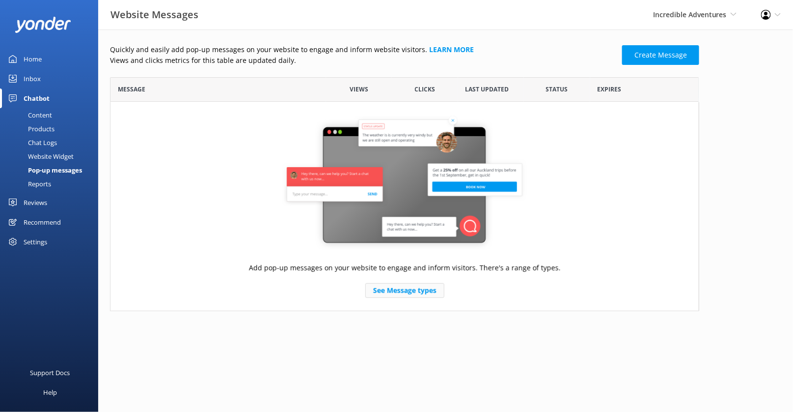
click at [408, 290] on link "See Message types" at bounding box center [404, 290] width 79 height 15
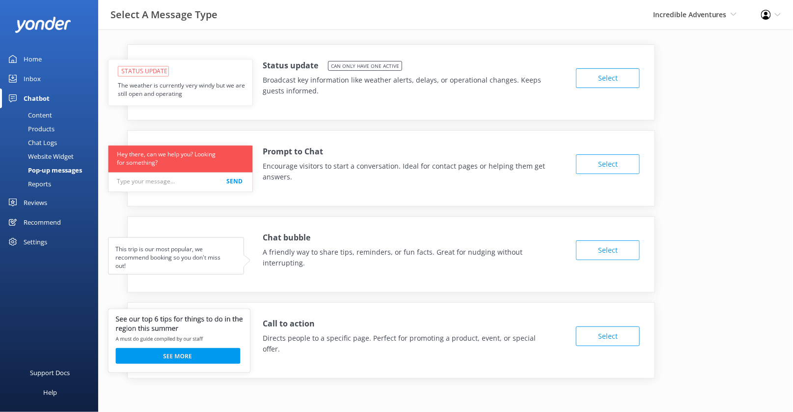
click at [37, 77] on div "Inbox" at bounding box center [32, 79] width 17 height 20
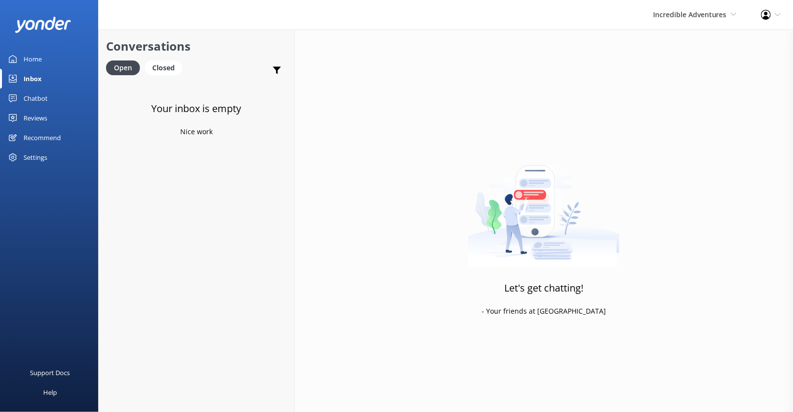
click at [37, 98] on div "Chatbot" at bounding box center [36, 98] width 24 height 20
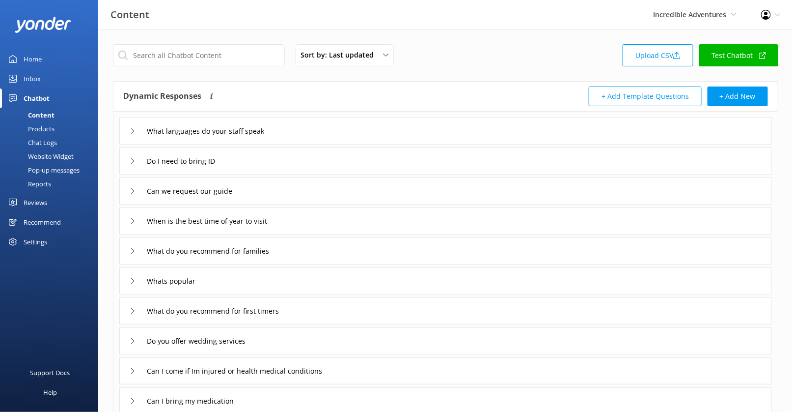
click at [737, 53] on link "Test Chatbot" at bounding box center [738, 55] width 79 height 22
click at [35, 78] on div "Inbox" at bounding box center [32, 79] width 17 height 20
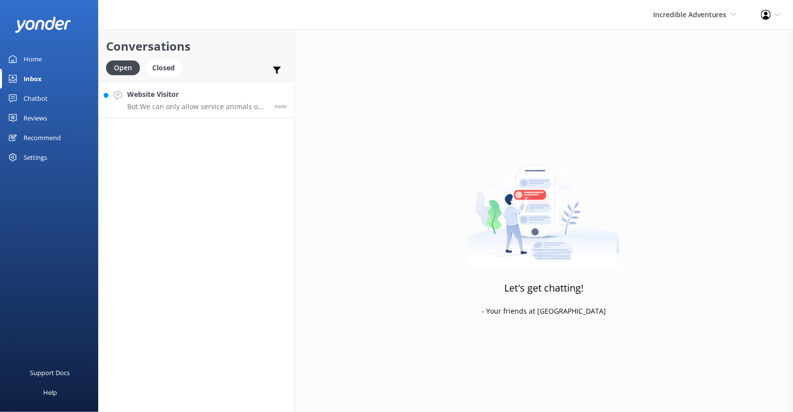
click at [210, 98] on h4 "Website Visitor" at bounding box center [197, 94] width 140 height 11
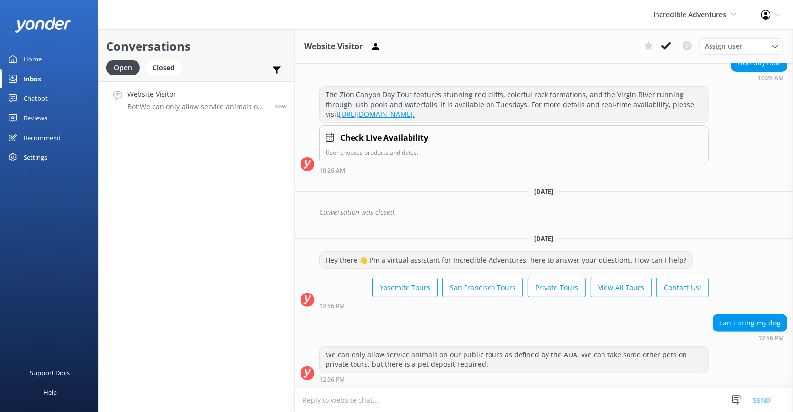
scroll to position [2890, 0]
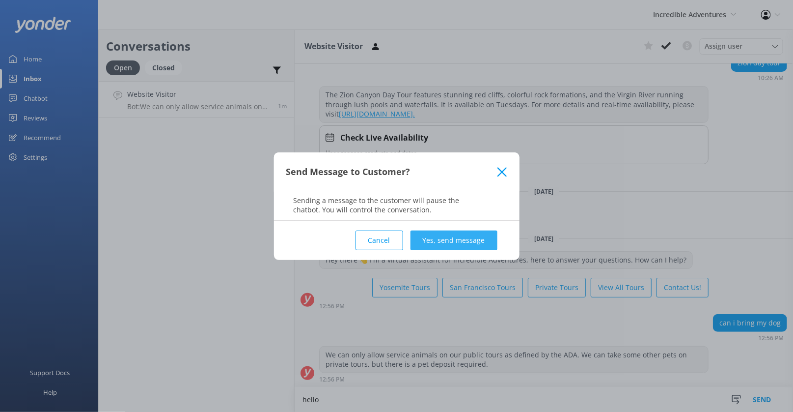
type textarea "hello"
click at [454, 236] on button "Yes, send message" at bounding box center [454, 240] width 87 height 20
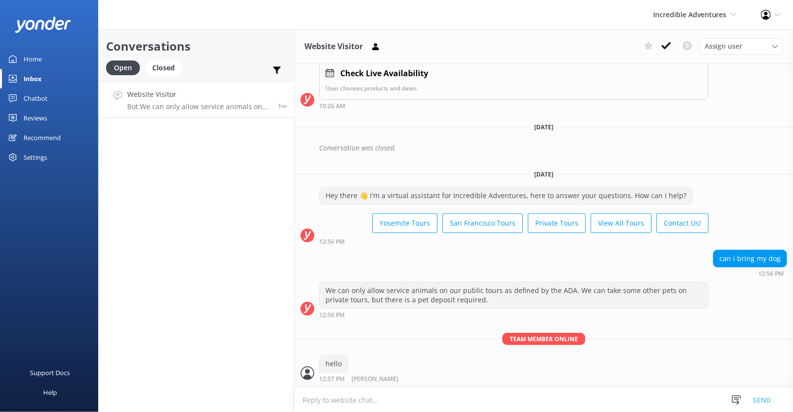
scroll to position [2954, 0]
drag, startPoint x: 507, startPoint y: 339, endPoint x: 586, endPoint y: 339, distance: 79.6
click at [586, 340] on p "Team member online" at bounding box center [544, 339] width 499 height 12
click at [574, 349] on div "Team member online hello 12:57 PM [PERSON_NAME] Read" at bounding box center [544, 360] width 499 height 55
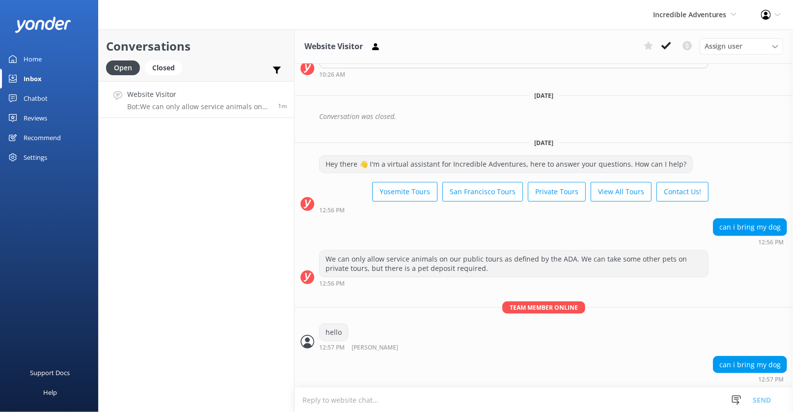
scroll to position [2986, 0]
click at [665, 45] on icon at bounding box center [667, 46] width 10 height 10
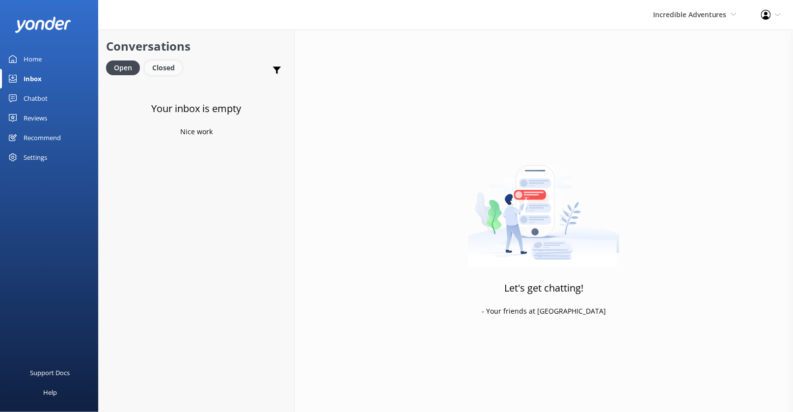
click at [165, 69] on div "Closed" at bounding box center [163, 67] width 37 height 15
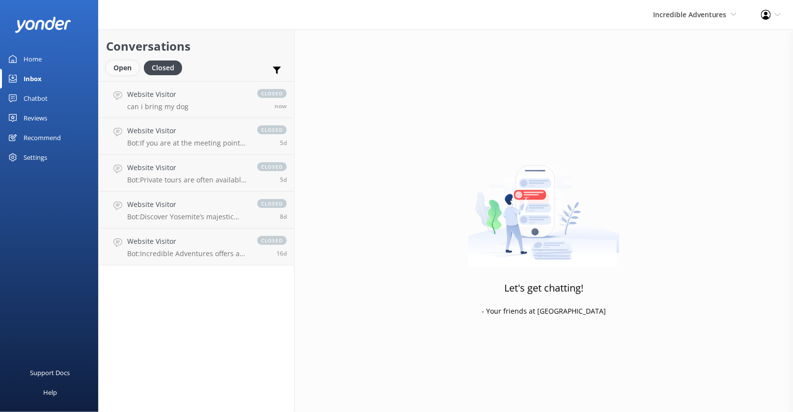
click at [120, 68] on div "Open" at bounding box center [122, 67] width 33 height 15
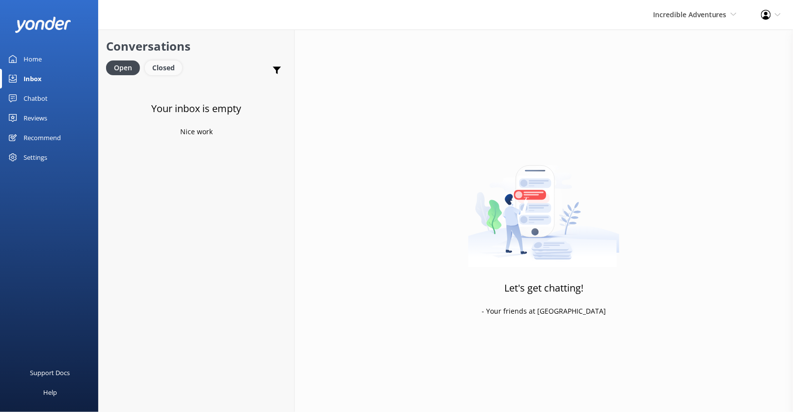
click at [159, 69] on div "Closed" at bounding box center [163, 67] width 37 height 15
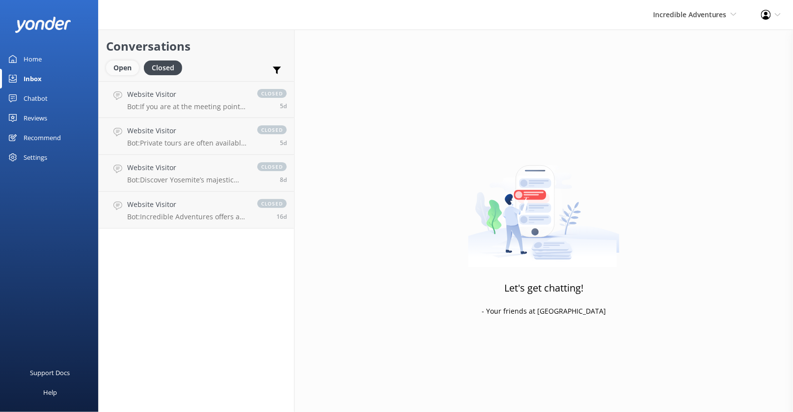
click at [123, 68] on div "Open" at bounding box center [122, 67] width 33 height 15
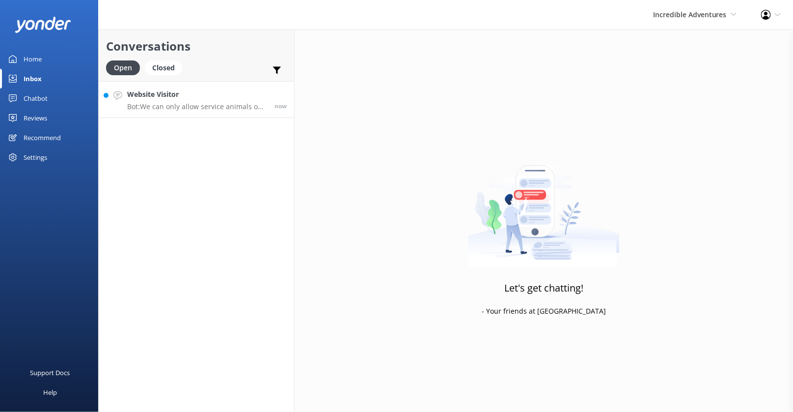
click at [235, 105] on p "Bot: We can only allow service animals on our public tours as defined by the AD…" at bounding box center [197, 106] width 140 height 9
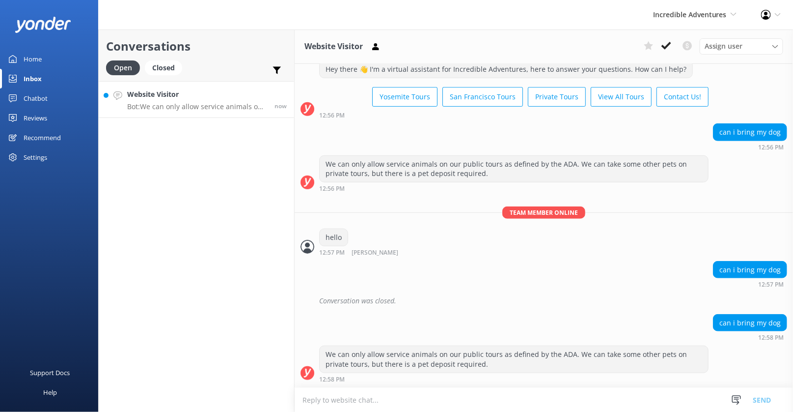
scroll to position [3079, 0]
click at [31, 157] on div "Settings" at bounding box center [36, 157] width 24 height 20
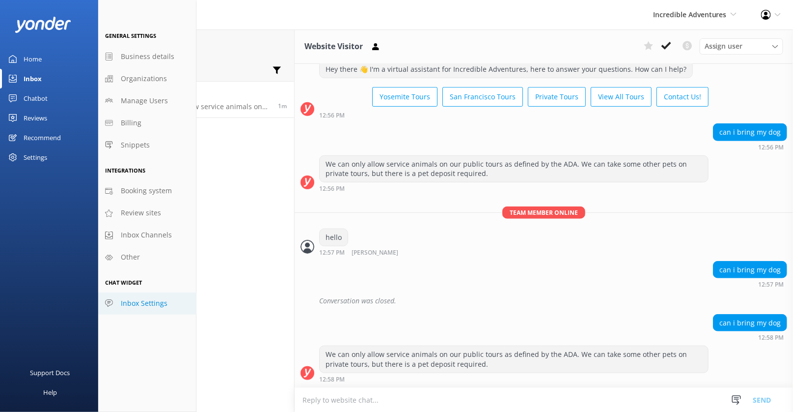
click at [134, 305] on span "Inbox Settings" at bounding box center [144, 303] width 47 height 11
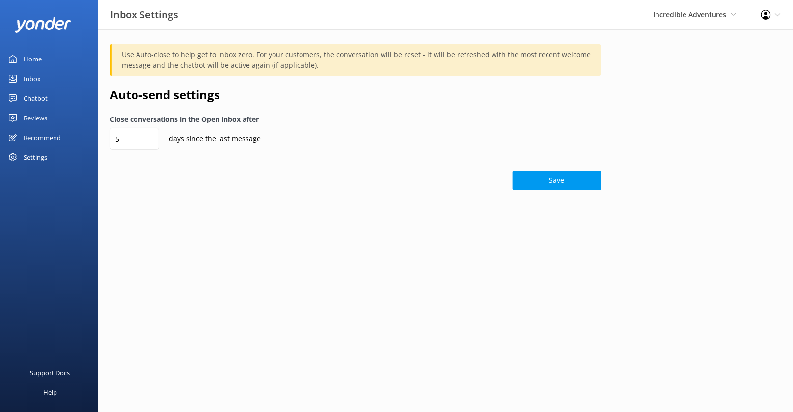
click at [41, 80] on link "Inbox" at bounding box center [49, 79] width 98 height 20
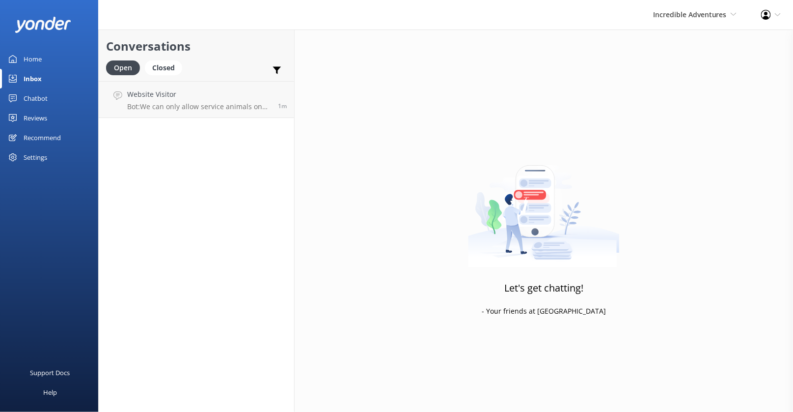
click at [41, 93] on div "Chatbot" at bounding box center [36, 98] width 24 height 20
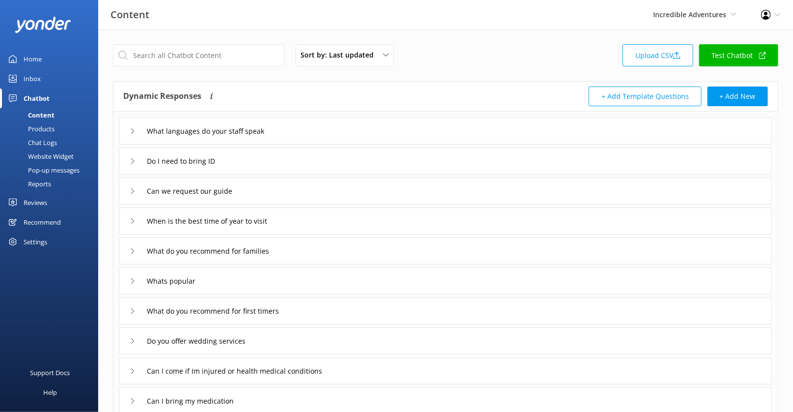
click at [44, 141] on div "Chat Logs" at bounding box center [31, 143] width 51 height 14
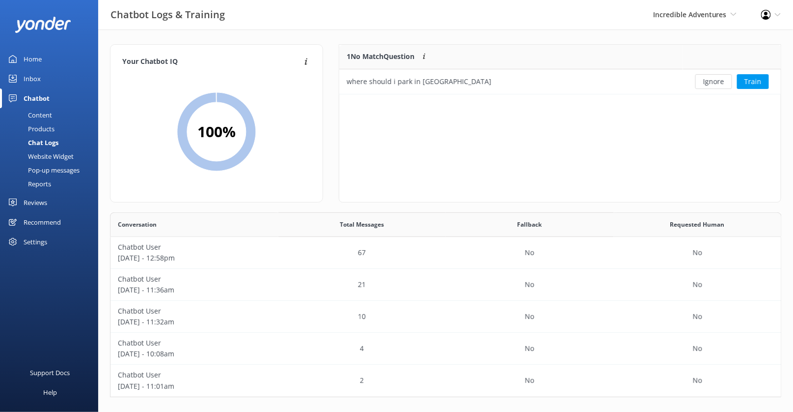
scroll to position [5, 0]
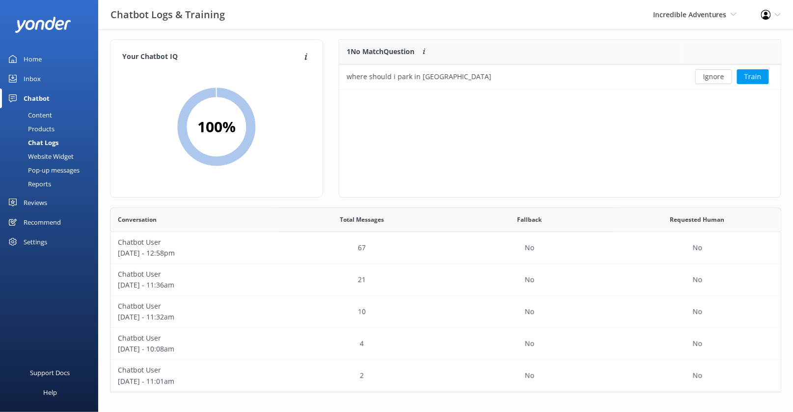
click at [33, 80] on div "Inbox" at bounding box center [32, 79] width 17 height 20
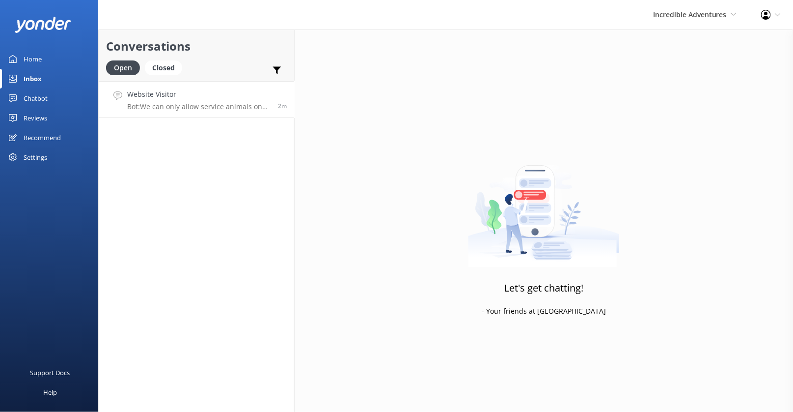
click at [225, 100] on div "Website Visitor Bot: We can only allow service animals on our public tours as d…" at bounding box center [198, 99] width 143 height 21
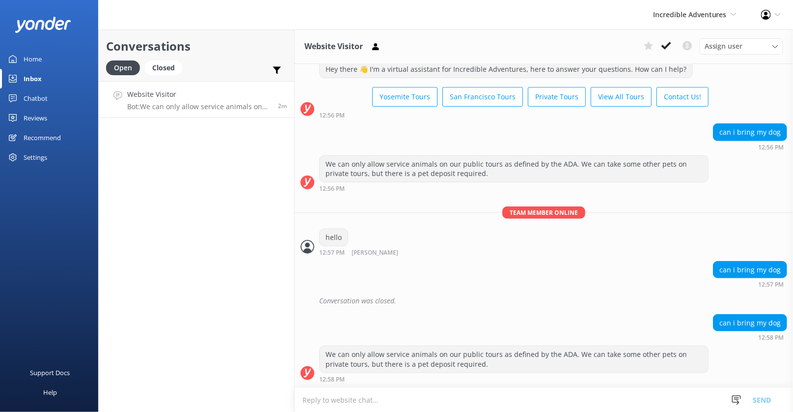
scroll to position [3079, 0]
click at [760, 46] on div "Assign user" at bounding box center [741, 46] width 79 height 11
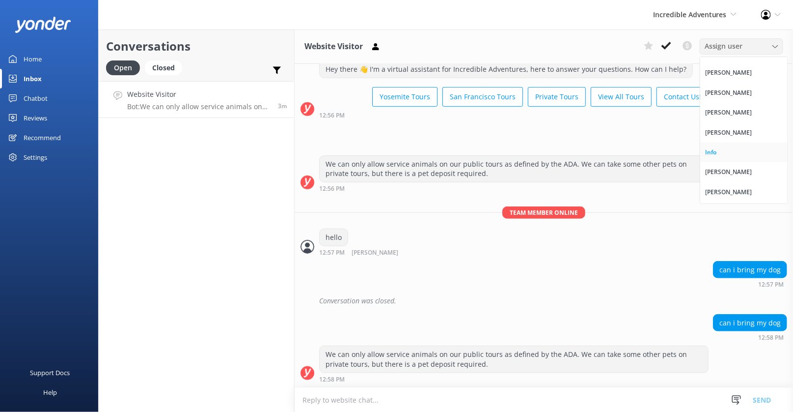
scroll to position [31, 0]
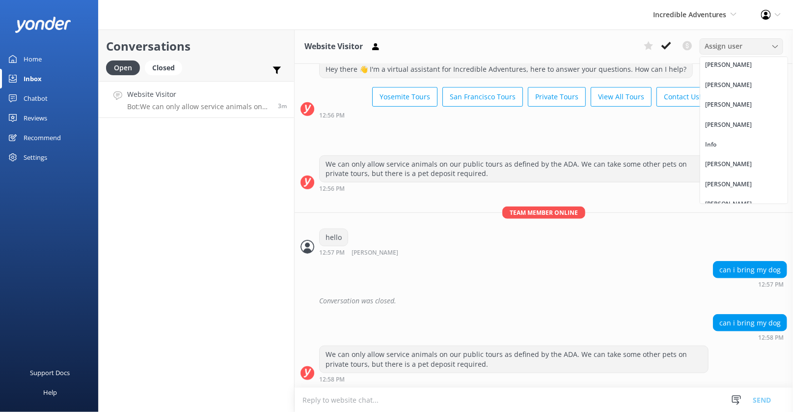
click at [778, 42] on div "Assign user" at bounding box center [741, 46] width 79 height 11
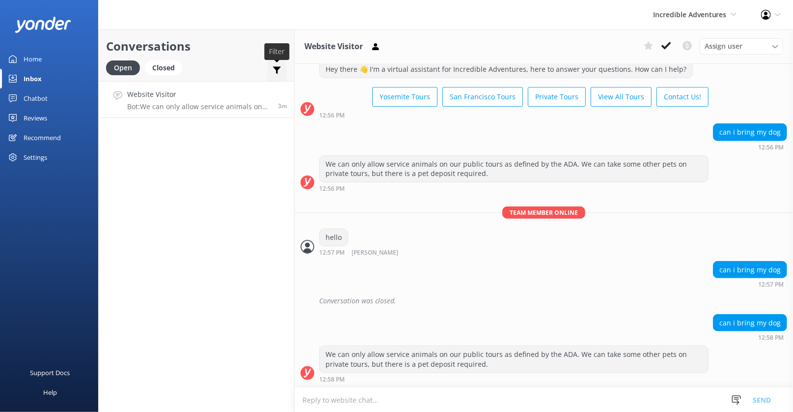
click at [279, 70] on use at bounding box center [277, 70] width 8 height 7
click at [259, 62] on div "Open Closed Important Converted Assigned to me Unassigned" at bounding box center [196, 72] width 181 height 24
click at [753, 51] on div "Assign user" at bounding box center [741, 46] width 79 height 11
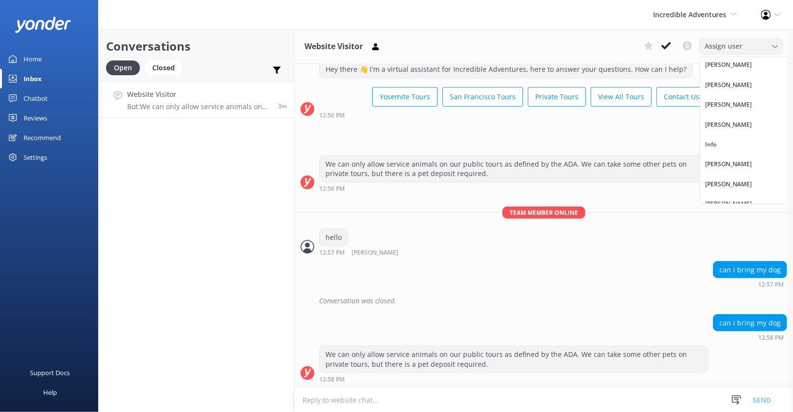
click at [755, 43] on div "Assign user" at bounding box center [741, 46] width 79 height 11
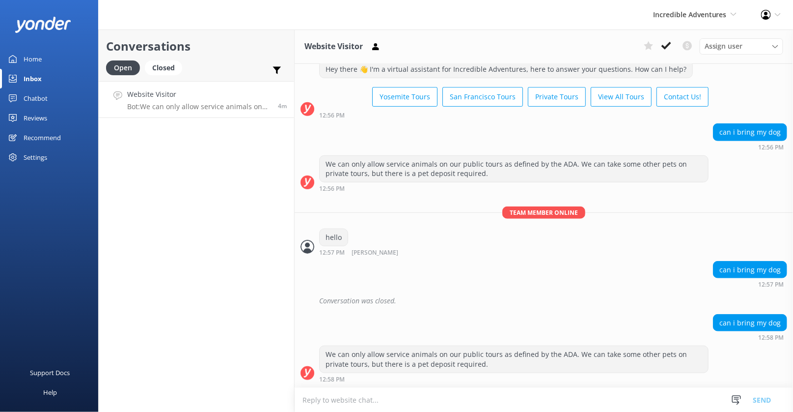
click at [773, 13] on div "Profile Settings Logout" at bounding box center [771, 14] width 44 height 29
click at [744, 41] on link "Profile Settings" at bounding box center [745, 42] width 98 height 25
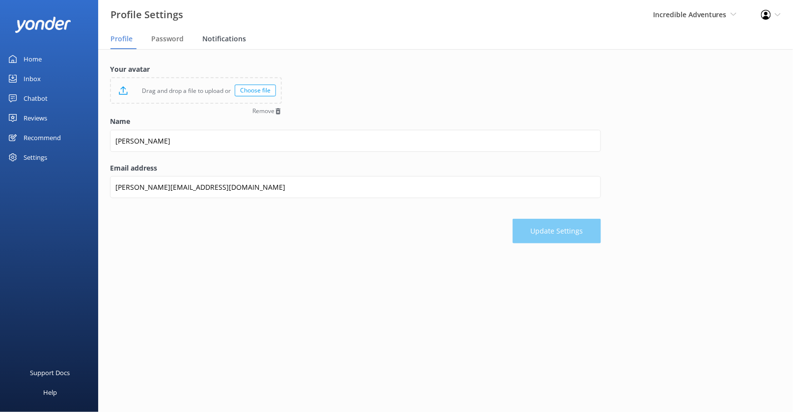
click at [221, 39] on span "Notifications" at bounding box center [224, 39] width 44 height 10
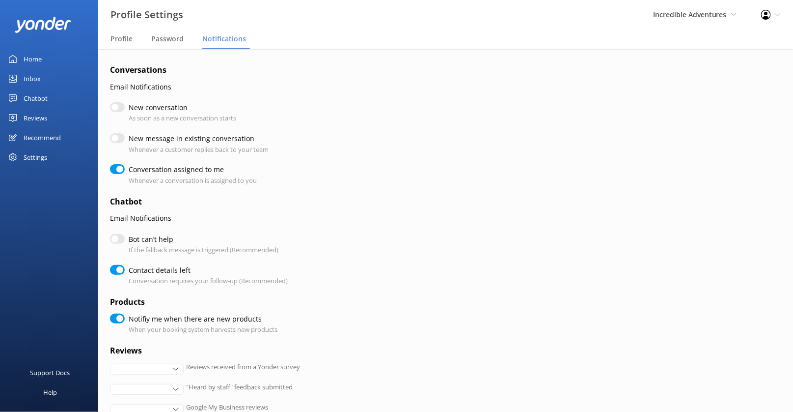
checkbox input "true"
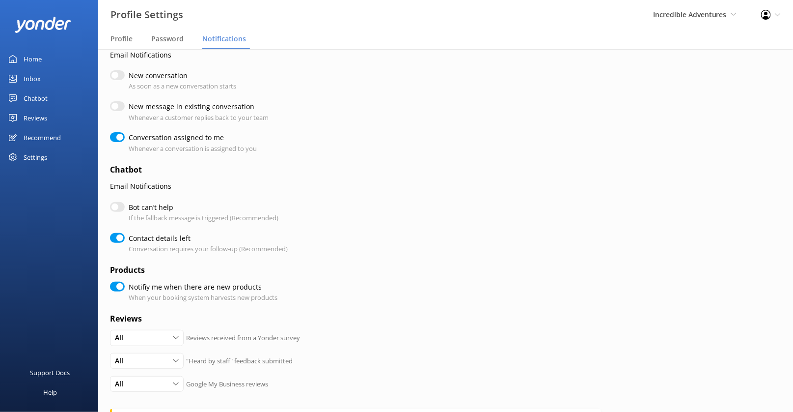
scroll to position [40, 0]
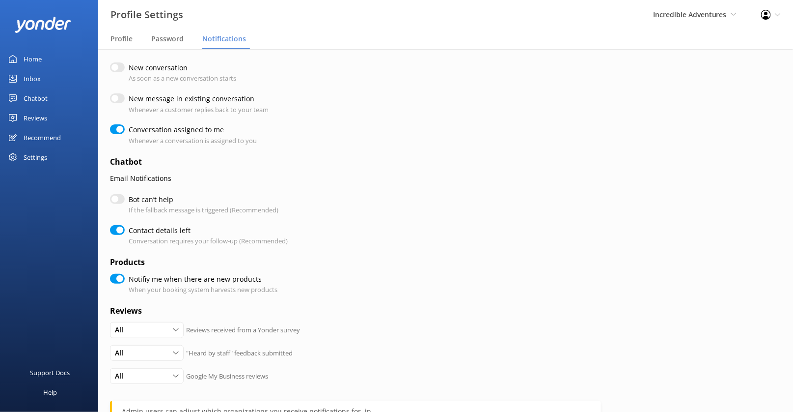
click at [33, 75] on div "Inbox" at bounding box center [32, 79] width 17 height 20
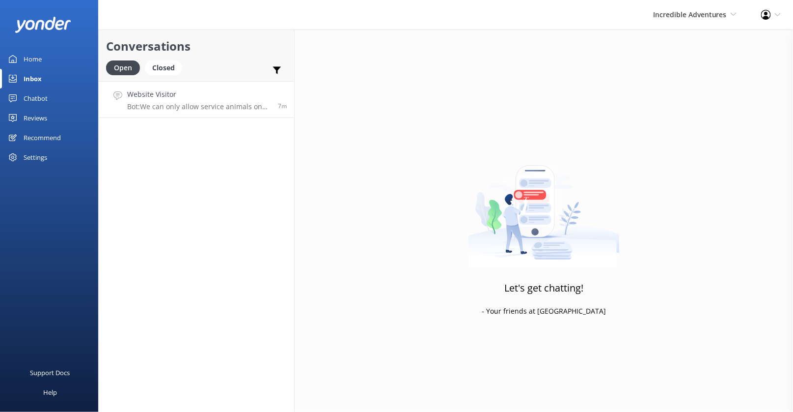
click at [241, 111] on link "Website Visitor Bot: We can only allow service animals on our public tours as d…" at bounding box center [196, 99] width 195 height 37
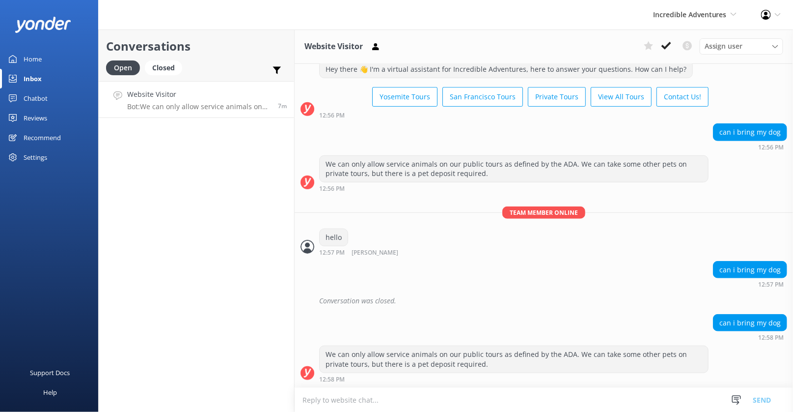
scroll to position [3079, 0]
click at [306, 397] on textarea at bounding box center [544, 400] width 499 height 24
drag, startPoint x: 301, startPoint y: 398, endPoint x: 411, endPoint y: 397, distance: 110.5
click at [411, 397] on textarea at bounding box center [544, 400] width 499 height 24
drag, startPoint x: 308, startPoint y: 398, endPoint x: 400, endPoint y: 398, distance: 91.9
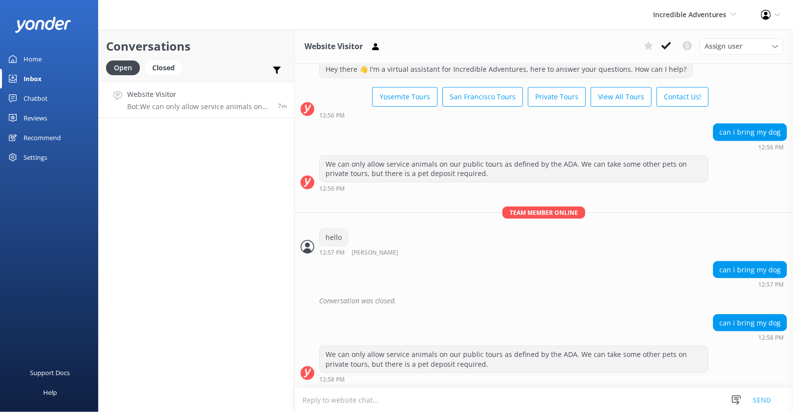
click at [400, 398] on textarea at bounding box center [544, 400] width 499 height 24
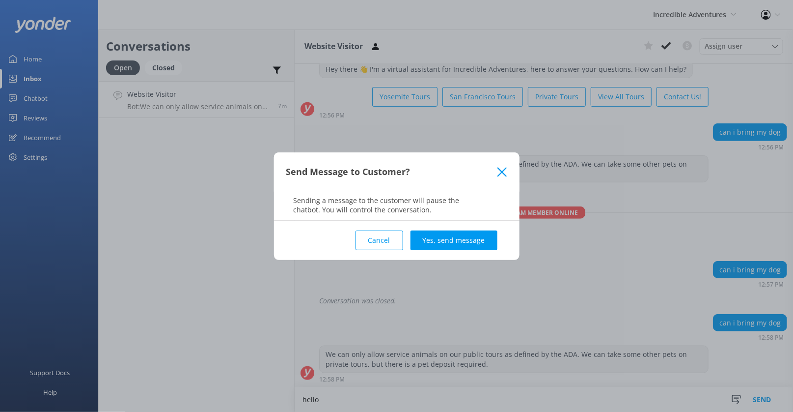
type textarea "hello"
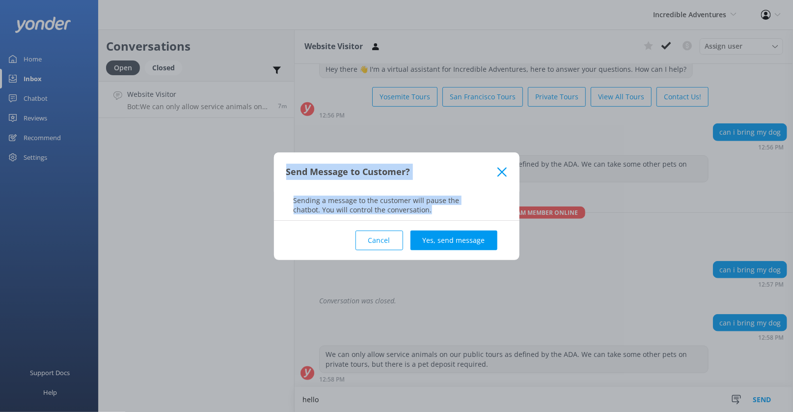
drag, startPoint x: 282, startPoint y: 169, endPoint x: 433, endPoint y: 214, distance: 157.3
click at [433, 214] on div "Send Message to Customer? Sending a message to the customer will pause the chat…" at bounding box center [397, 186] width 246 height 68
click at [431, 212] on p "Sending a message to the customer will pause the chatbot. You will control the …" at bounding box center [397, 204] width 246 height 19
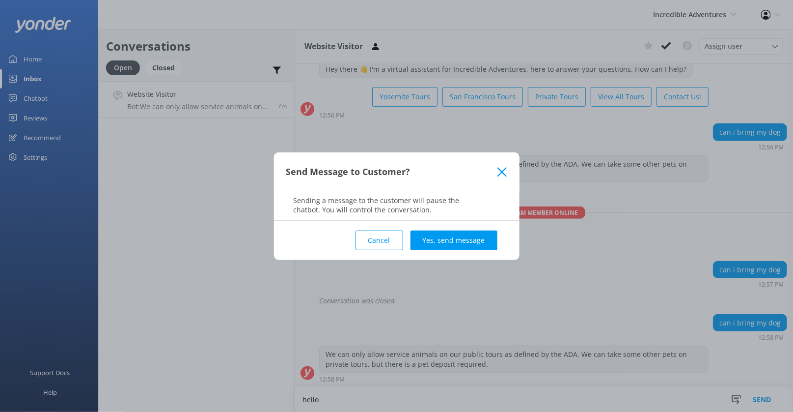
click at [382, 240] on button "Cancel" at bounding box center [380, 240] width 48 height 20
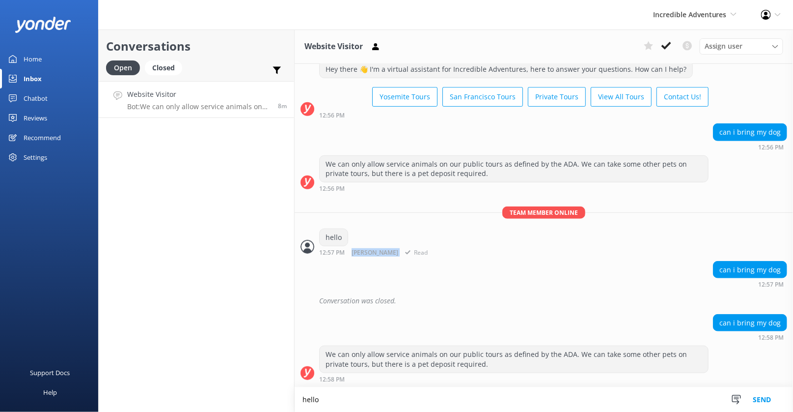
drag, startPoint x: 347, startPoint y: 251, endPoint x: 401, endPoint y: 254, distance: 54.1
click at [401, 255] on div "12:57 PM [PERSON_NAME] Read" at bounding box center [374, 252] width 111 height 7
click at [362, 260] on div "Team member online hello 12:57 PM [PERSON_NAME] Read" at bounding box center [544, 233] width 499 height 55
drag, startPoint x: 353, startPoint y: 254, endPoint x: 398, endPoint y: 254, distance: 45.7
click at [398, 254] on div "12:57 PM [PERSON_NAME] Read" at bounding box center [374, 252] width 111 height 7
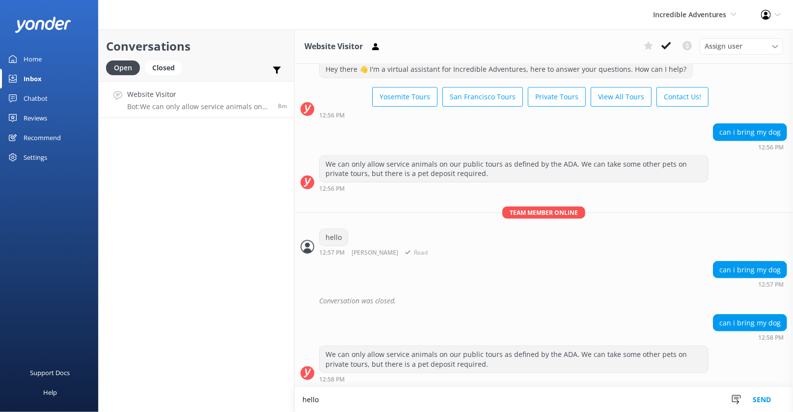
click at [373, 259] on div "Team member online hello 12:57 PM [PERSON_NAME] Read" at bounding box center [544, 233] width 499 height 55
click at [275, 71] on icon at bounding box center [277, 70] width 10 height 10
click at [170, 226] on div "Conversations Open Closed Important Converted Assigned to me Unassigned Website…" at bounding box center [196, 220] width 196 height 382
click at [277, 71] on use at bounding box center [277, 70] width 8 height 7
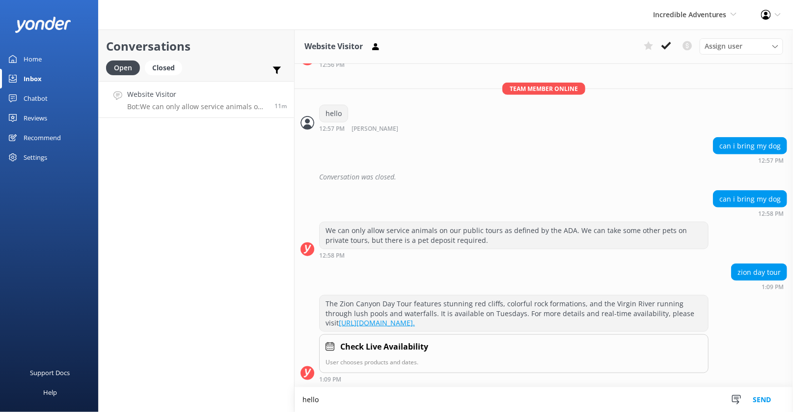
scroll to position [3202, 0]
